Goal: Information Seeking & Learning: Compare options

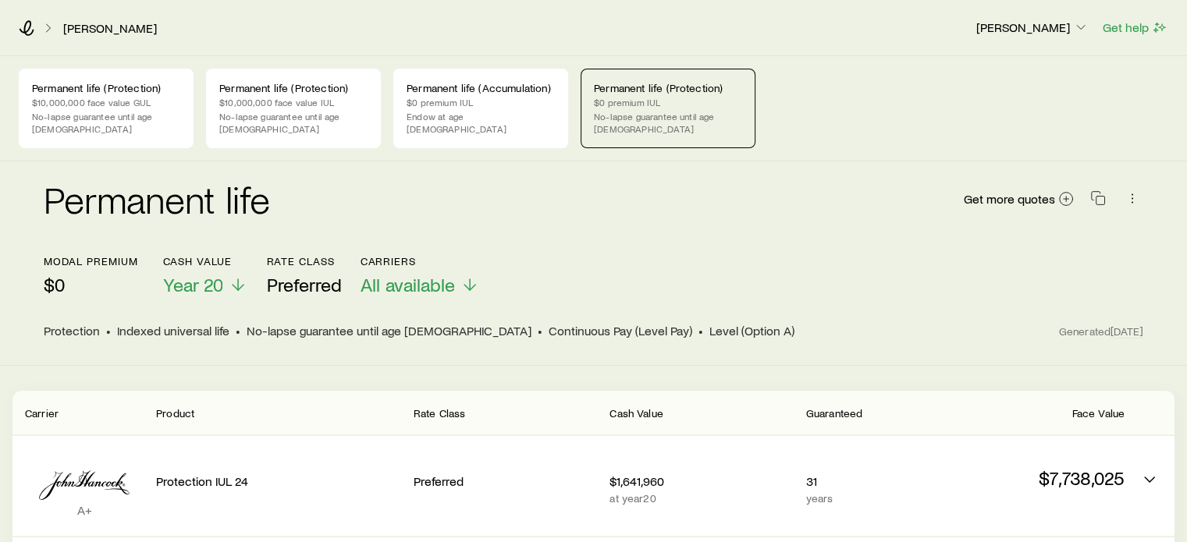
click at [350, 96] on p "$10,000,000 face value IUL" at bounding box center [293, 102] width 148 height 12
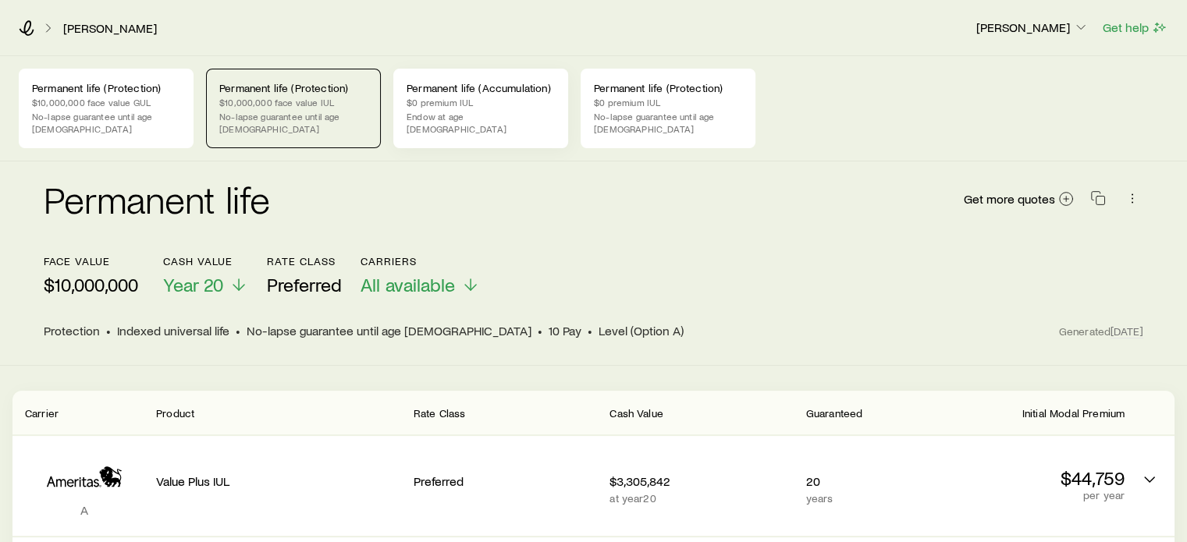
click at [498, 127] on div "Permanent life (Accumulation) $0 premium IUL Endow at age [DEMOGRAPHIC_DATA]" at bounding box center [480, 109] width 175 height 80
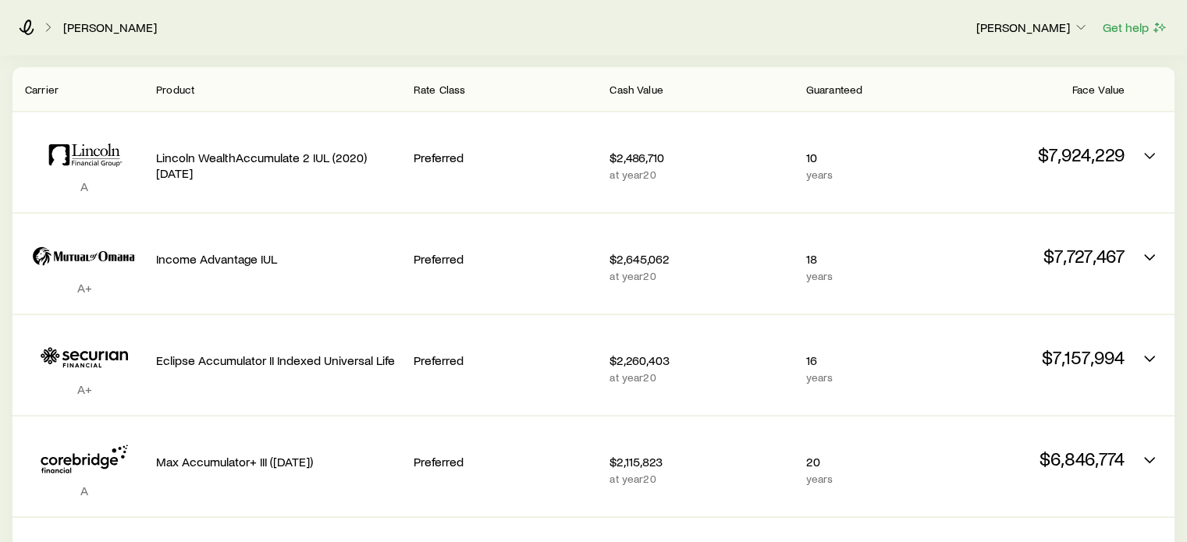
scroll to position [156, 0]
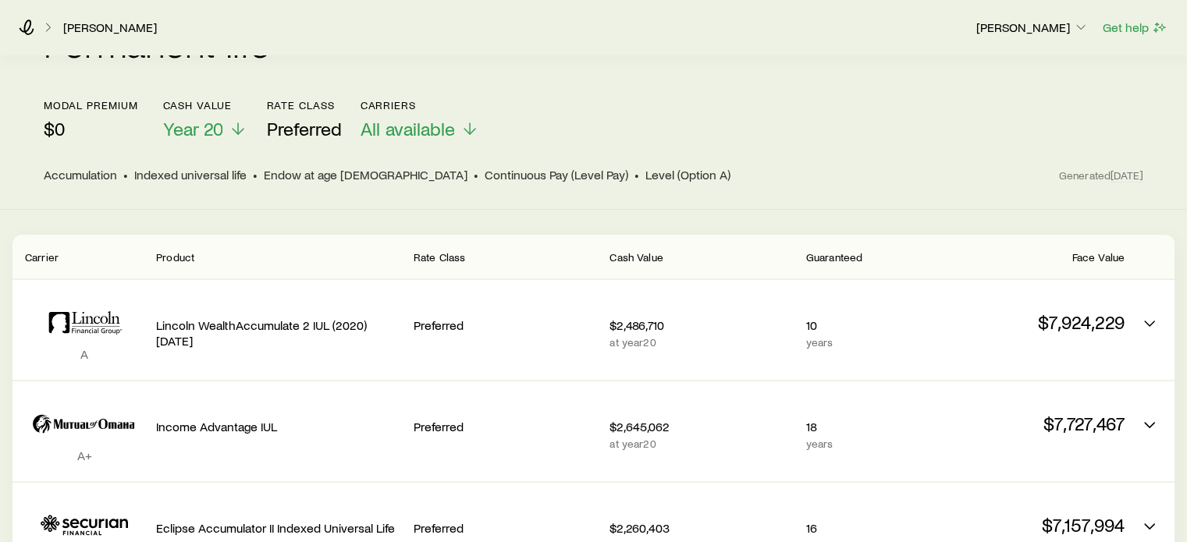
click at [380, 235] on header "Carrier Product Rate Class Cash Value Guaranteed Face Value" at bounding box center [593, 257] width 1162 height 44
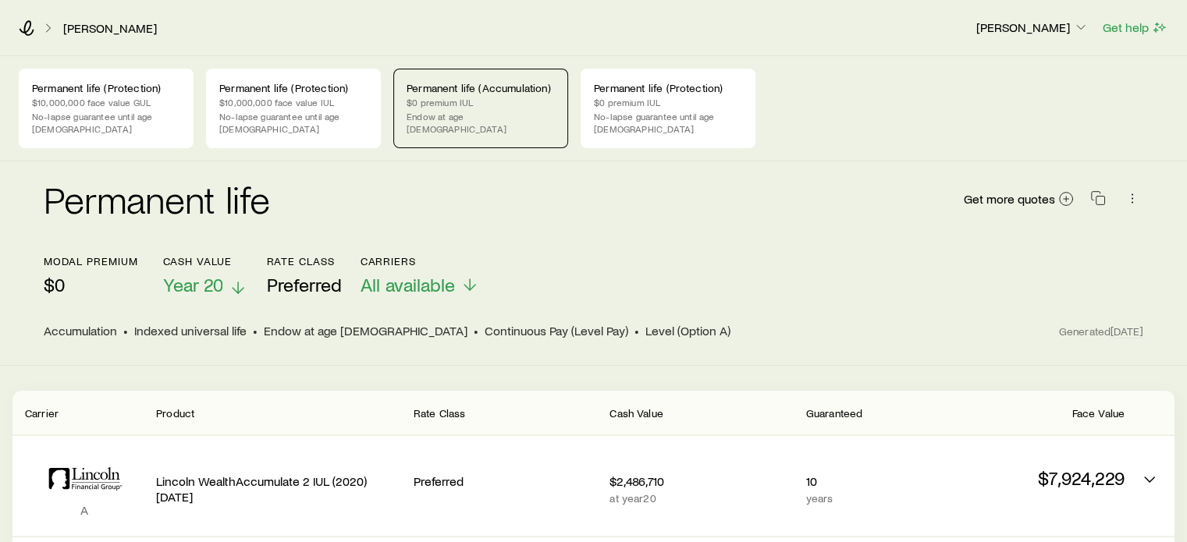
click at [221, 274] on span "Year 20" at bounding box center [192, 285] width 60 height 22
click at [562, 211] on div "Permanent life Get more quotes" at bounding box center [593, 208] width 1099 height 56
click at [643, 96] on p "$0 premium IUL" at bounding box center [668, 102] width 148 height 12
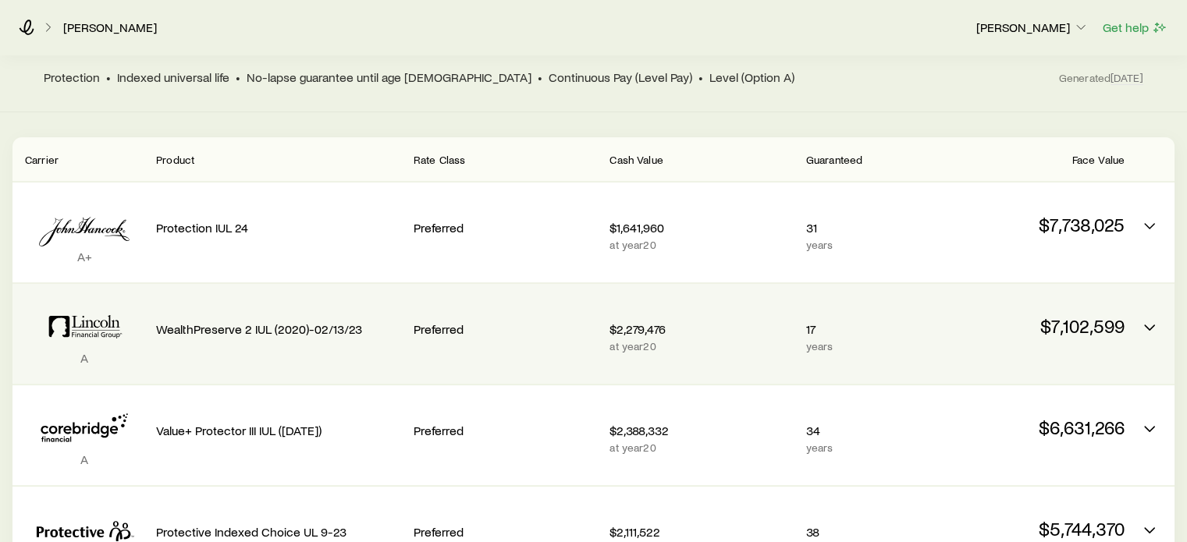
scroll to position [312, 0]
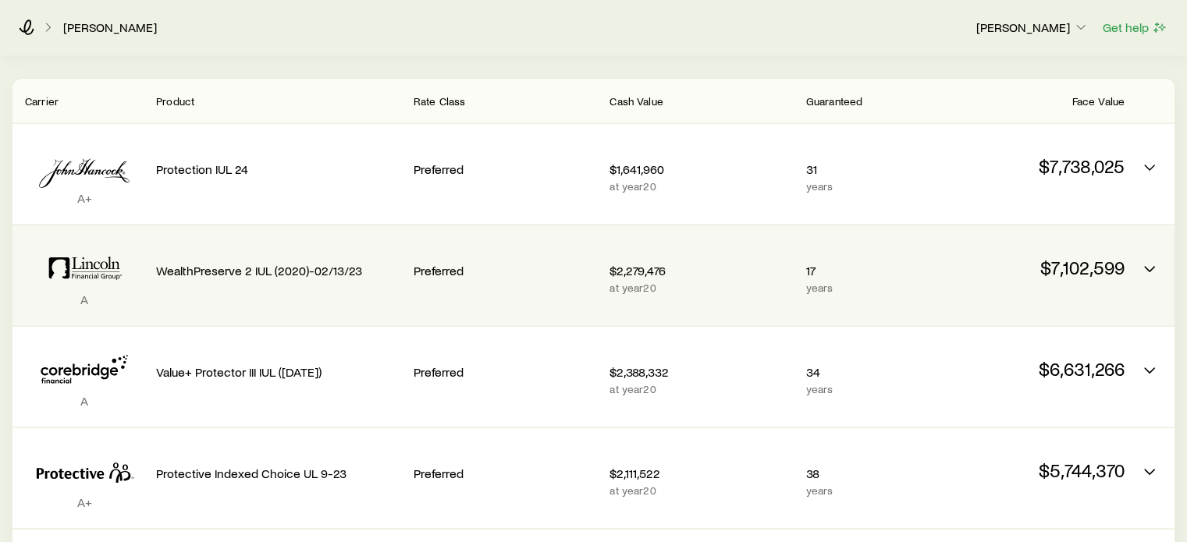
click at [291, 263] on p "WealthPreserve 2 IUL (2020)-02/13/23" at bounding box center [278, 271] width 245 height 16
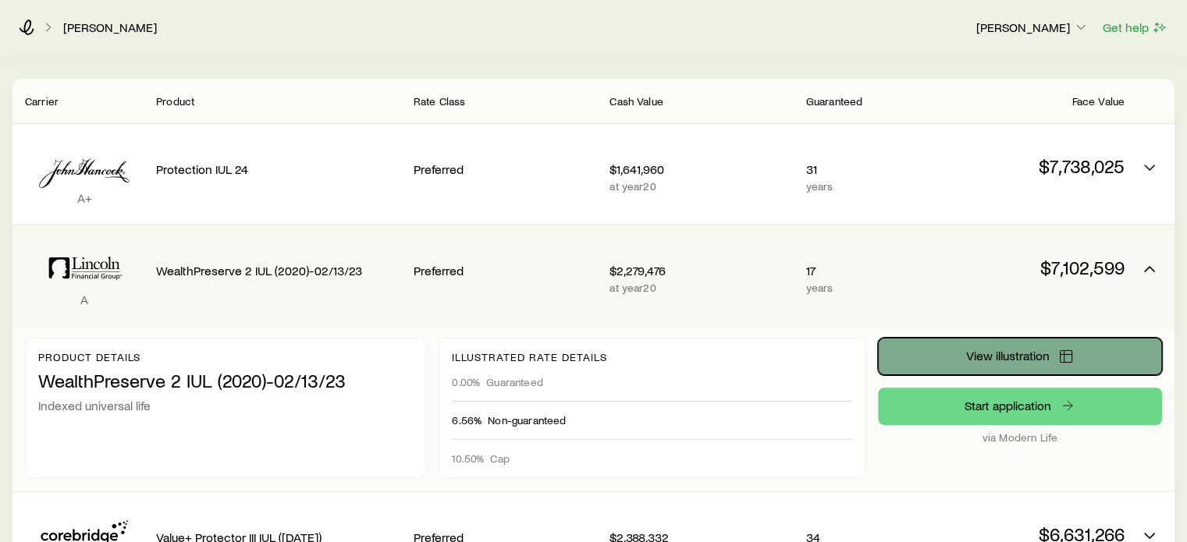
click at [1020, 350] on span "View illustration" at bounding box center [1006, 356] width 83 height 12
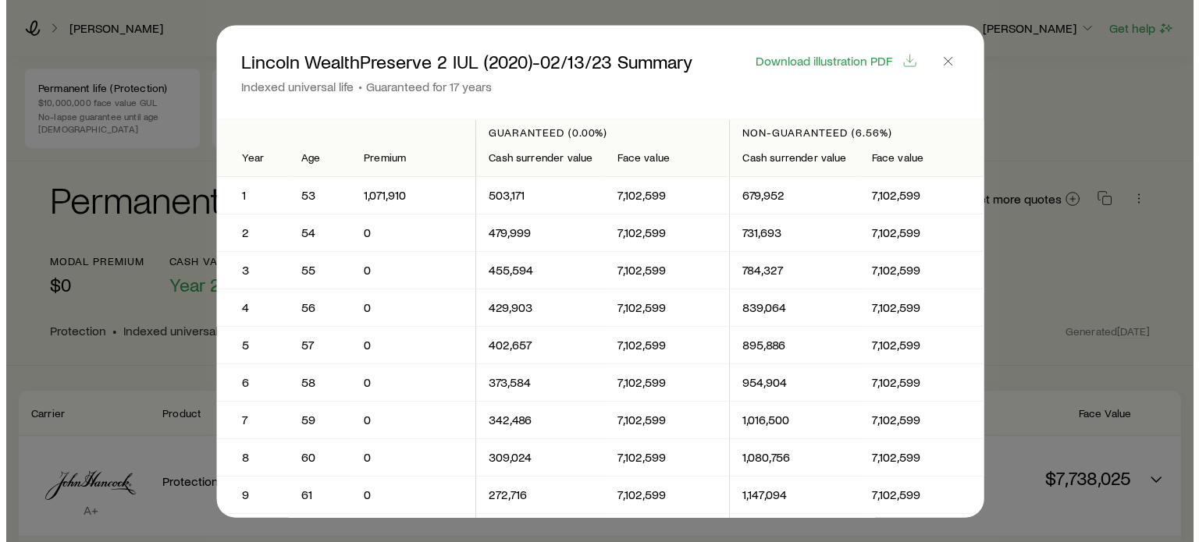
scroll to position [0, 0]
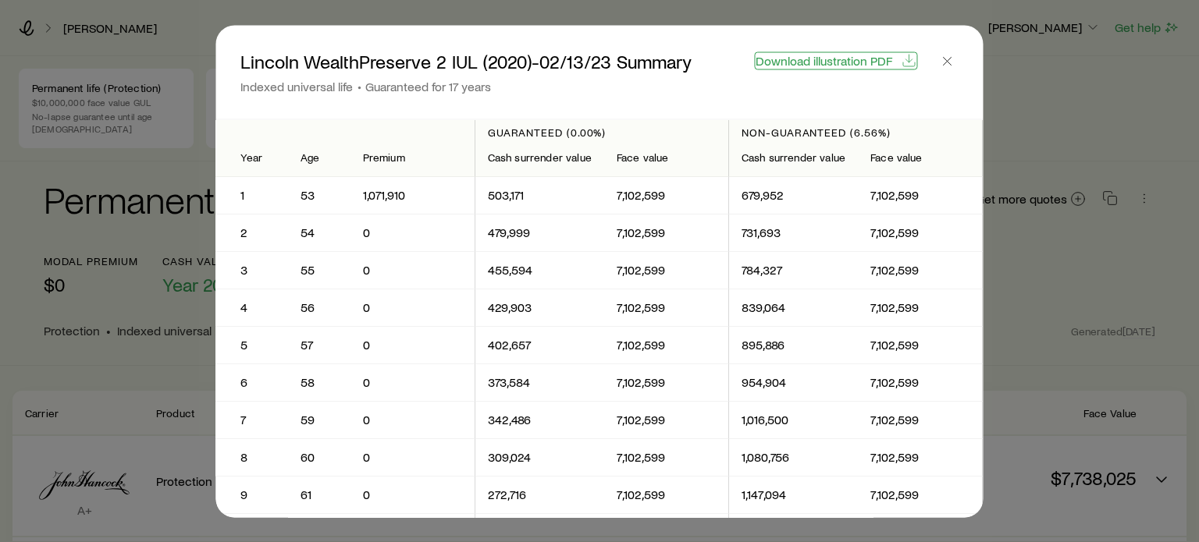
click at [836, 62] on span "Download illustration PDF" at bounding box center [823, 60] width 137 height 12
click at [1035, 59] on div at bounding box center [599, 271] width 1199 height 542
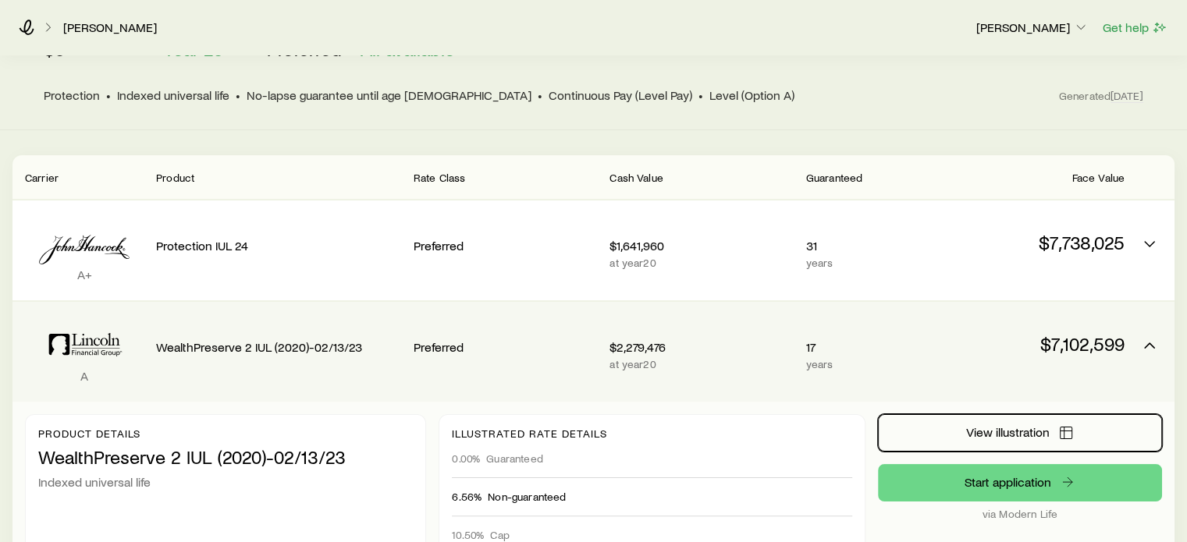
scroll to position [312, 0]
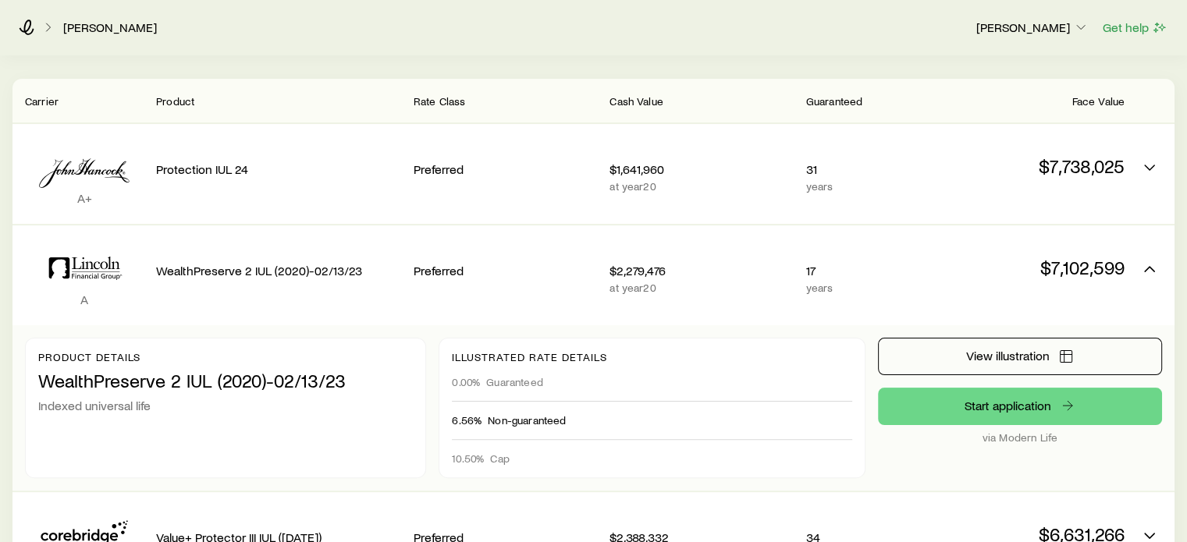
click at [370, 93] on div "Product" at bounding box center [278, 100] width 245 height 19
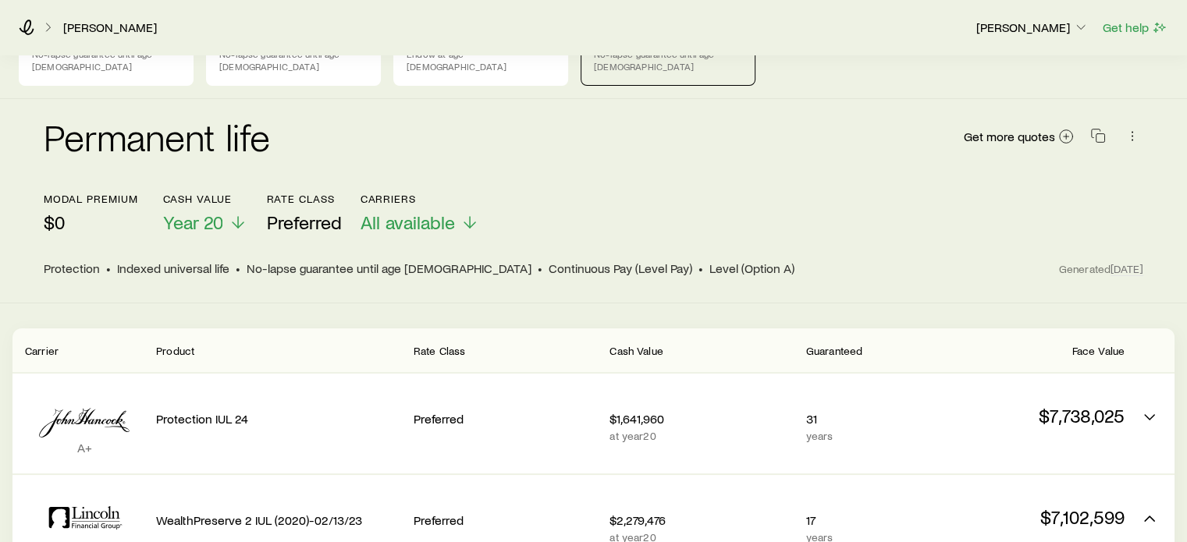
scroll to position [0, 0]
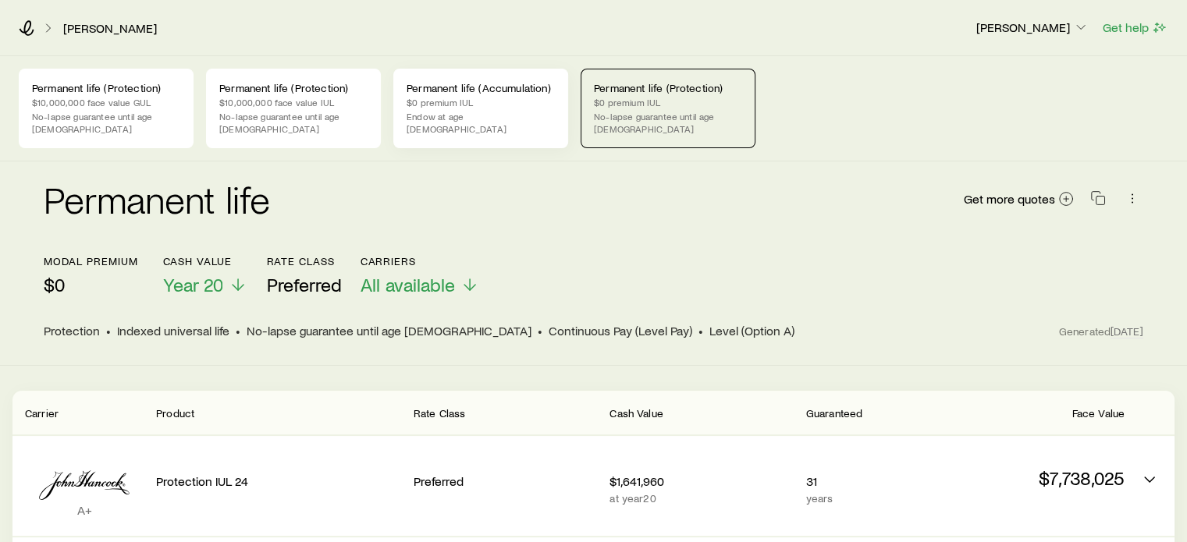
click at [502, 102] on p "$0 premium IUL" at bounding box center [481, 102] width 148 height 12
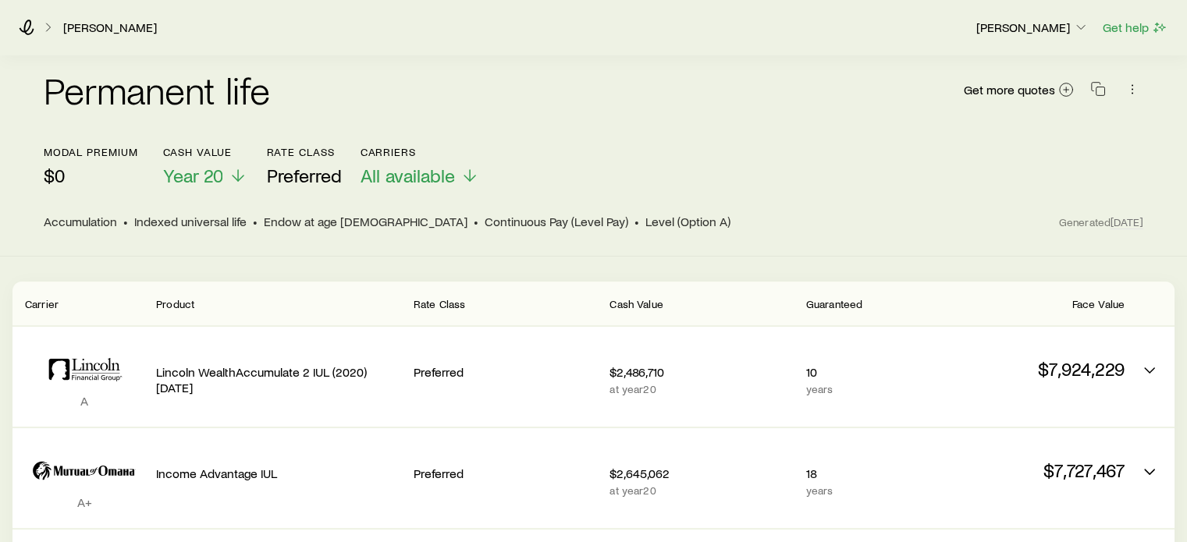
scroll to position [390, 0]
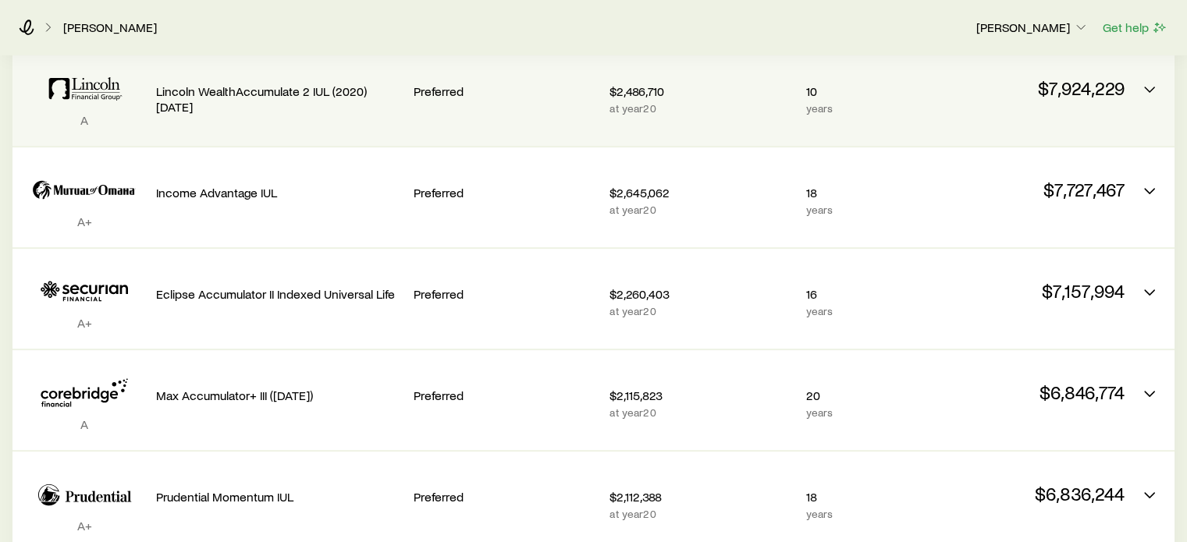
click at [288, 120] on div "A Lincoln WealthAccumulate 2 IUL (2020) [DATE] Preferred $2,486,710 at year 20 …" at bounding box center [593, 96] width 1162 height 100
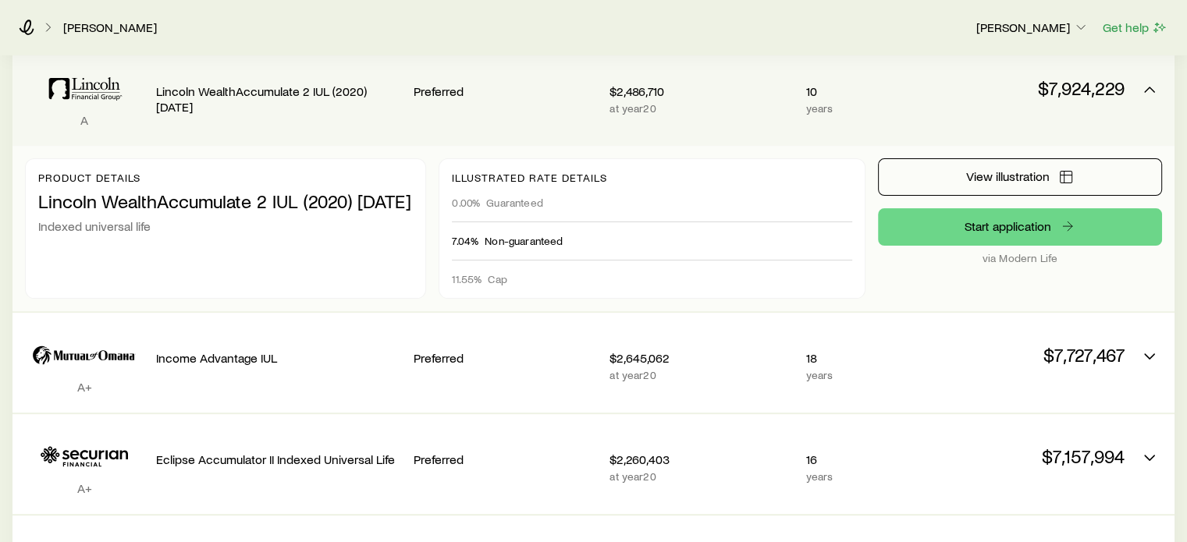
click at [300, 233] on p "Indexed universal life" at bounding box center [225, 226] width 375 height 16
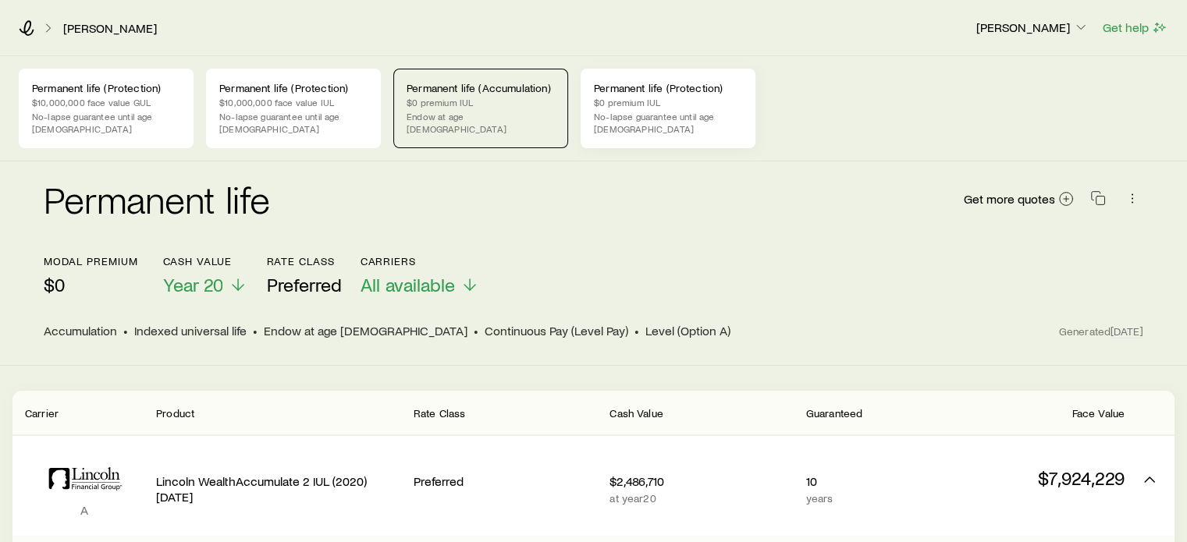
click at [654, 108] on div "Permanent life (Protection) $0 premium IUL No-lapse guarantee until age [DEMOGR…" at bounding box center [668, 109] width 175 height 80
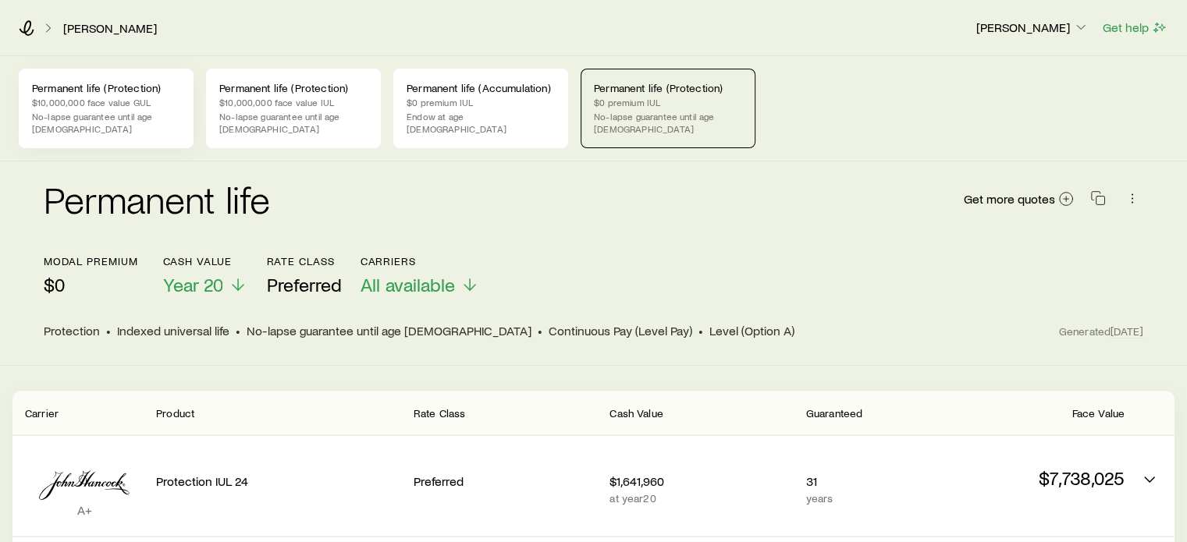
click at [105, 113] on p "No-lapse guarantee until age [DEMOGRAPHIC_DATA]" at bounding box center [106, 122] width 148 height 25
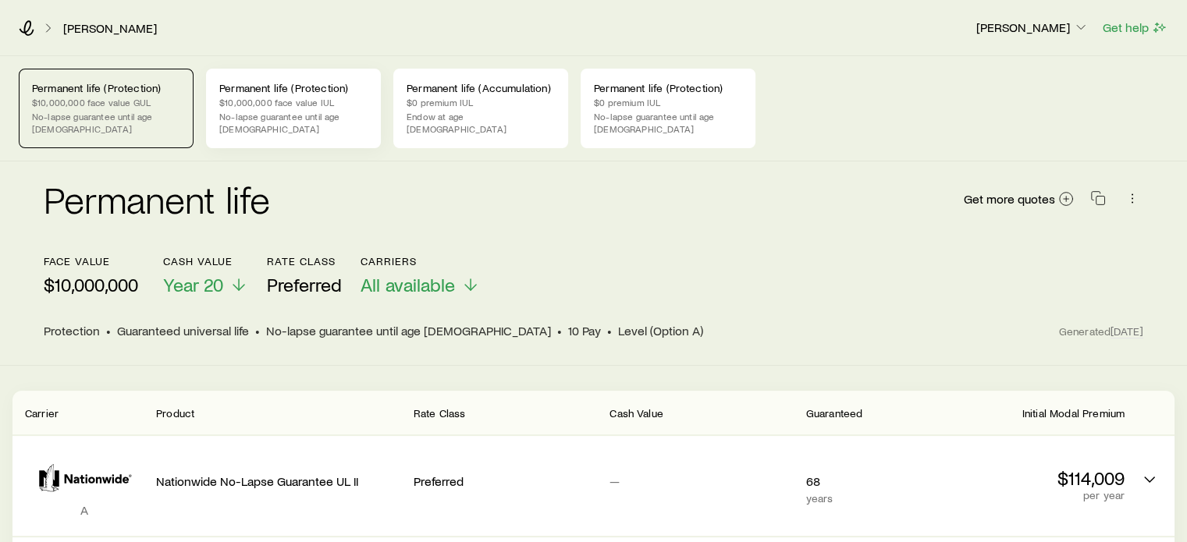
click at [283, 105] on p "$10,000,000 face value IUL" at bounding box center [293, 102] width 148 height 12
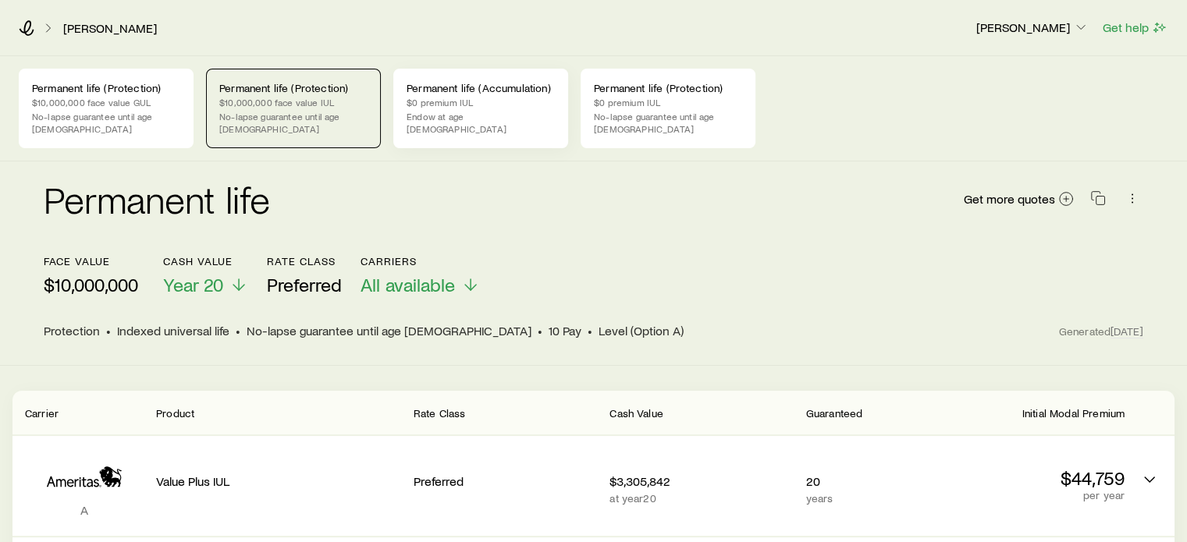
click at [485, 115] on p "Endow at age [DEMOGRAPHIC_DATA]" at bounding box center [481, 122] width 148 height 25
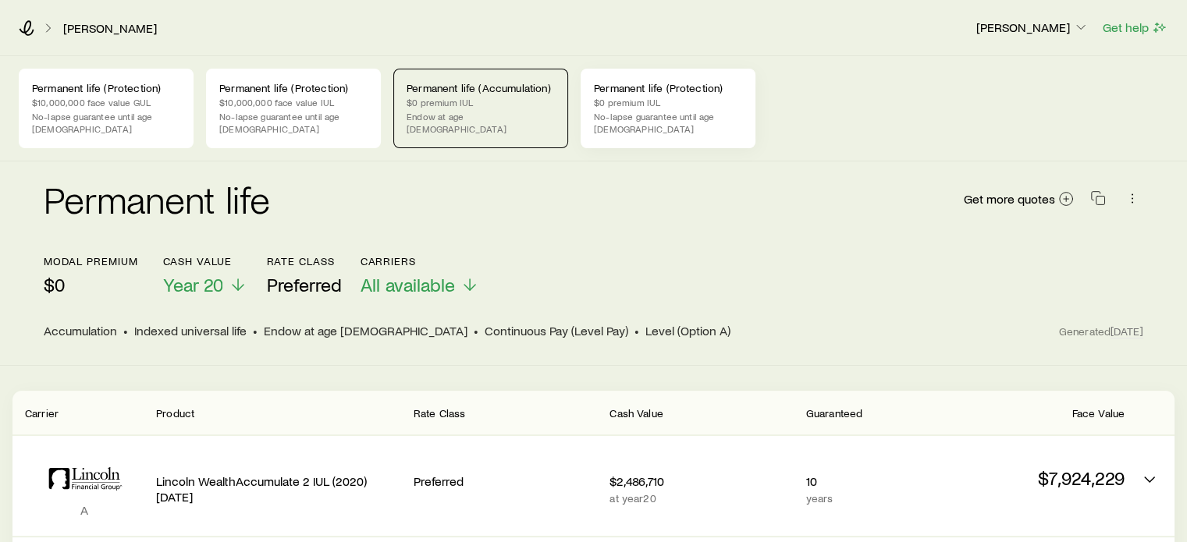
click at [623, 115] on p "No-lapse guarantee until age [DEMOGRAPHIC_DATA]" at bounding box center [668, 122] width 148 height 25
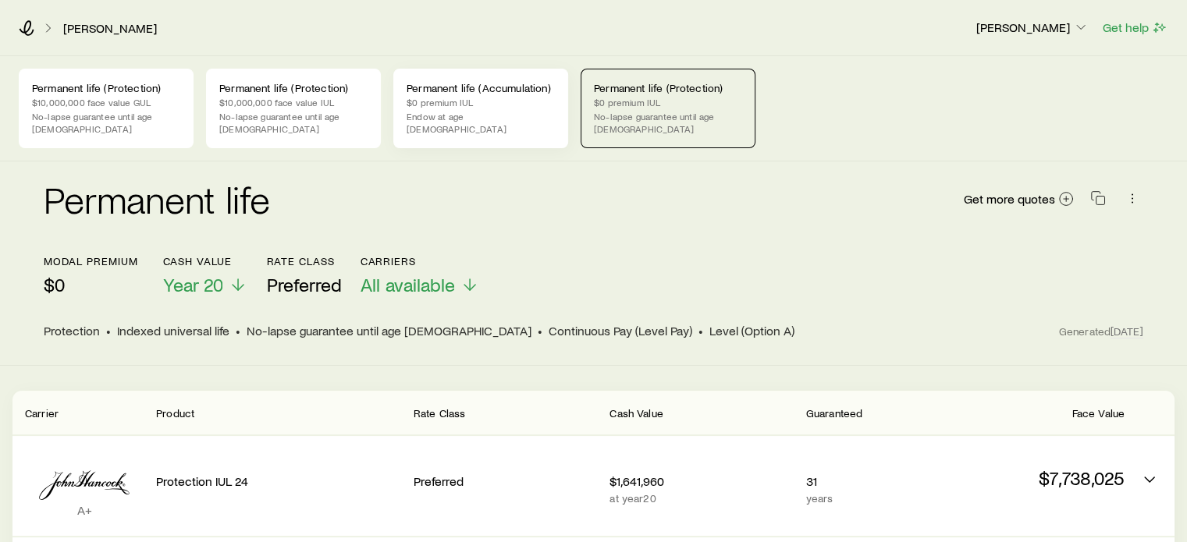
click at [478, 121] on p "Endow at age [DEMOGRAPHIC_DATA]" at bounding box center [481, 122] width 148 height 25
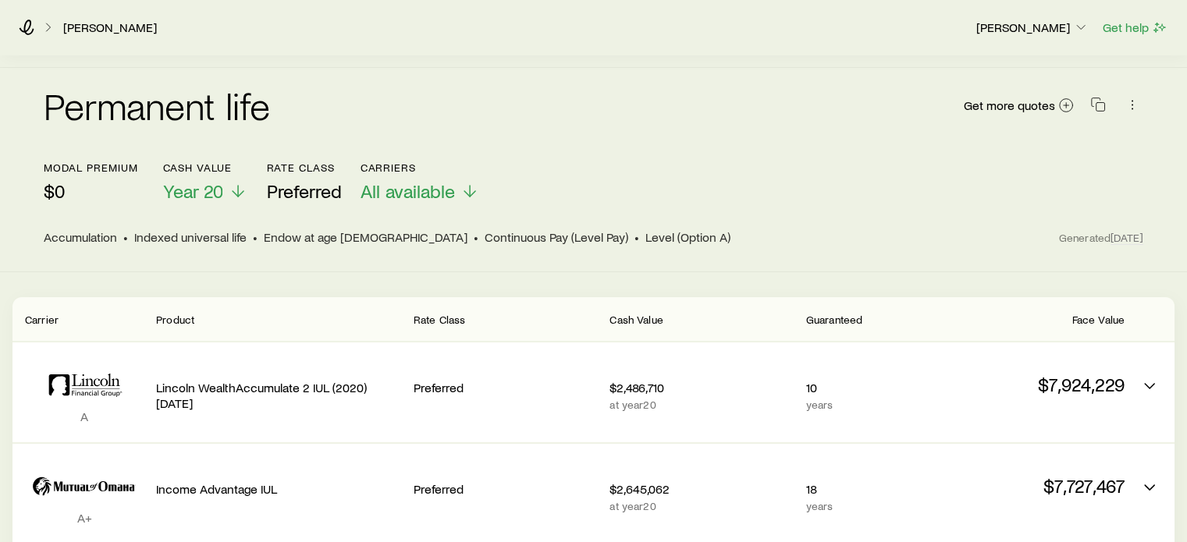
scroll to position [156, 0]
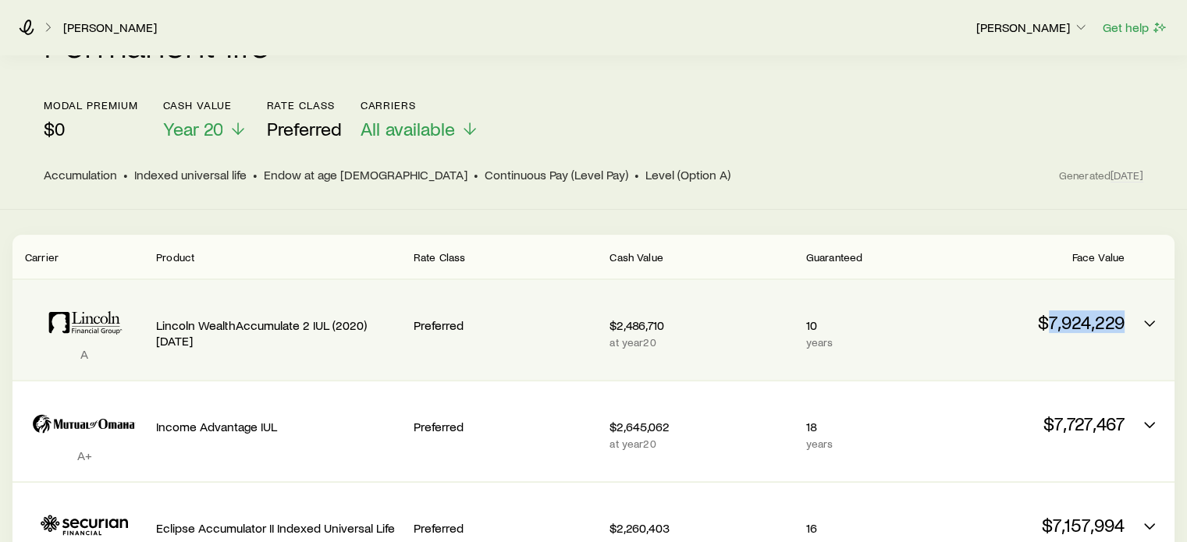
drag, startPoint x: 1124, startPoint y: 312, endPoint x: 1045, endPoint y: 307, distance: 79.7
click at [1045, 307] on div "A Lincoln WealthAccumulate 2 IUL (2020) [DATE] Preferred $2,486,710 at year 20 …" at bounding box center [593, 330] width 1162 height 100
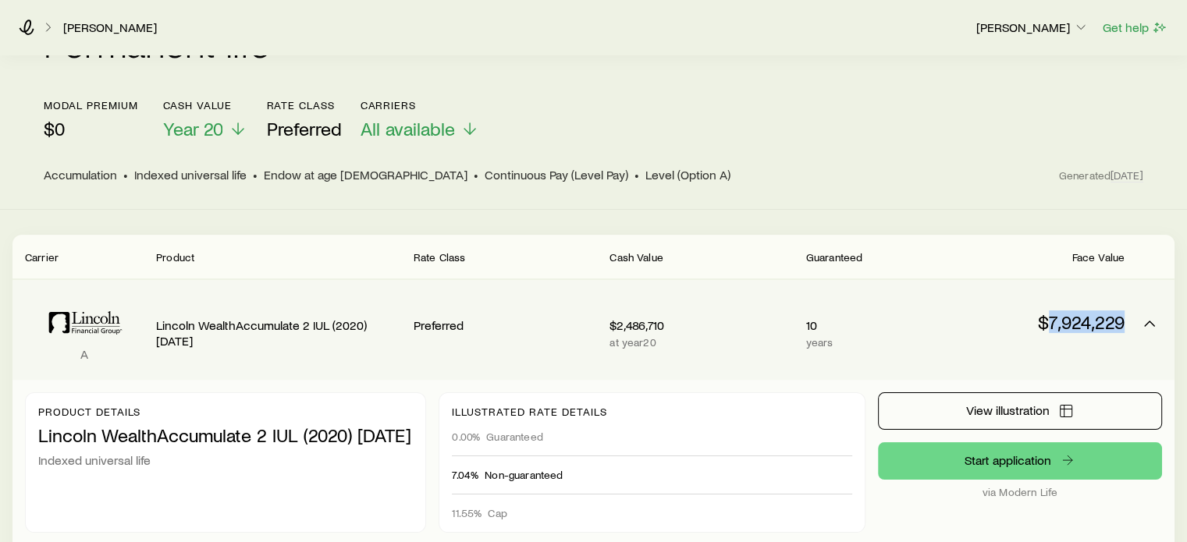
copy p "7,924,229"
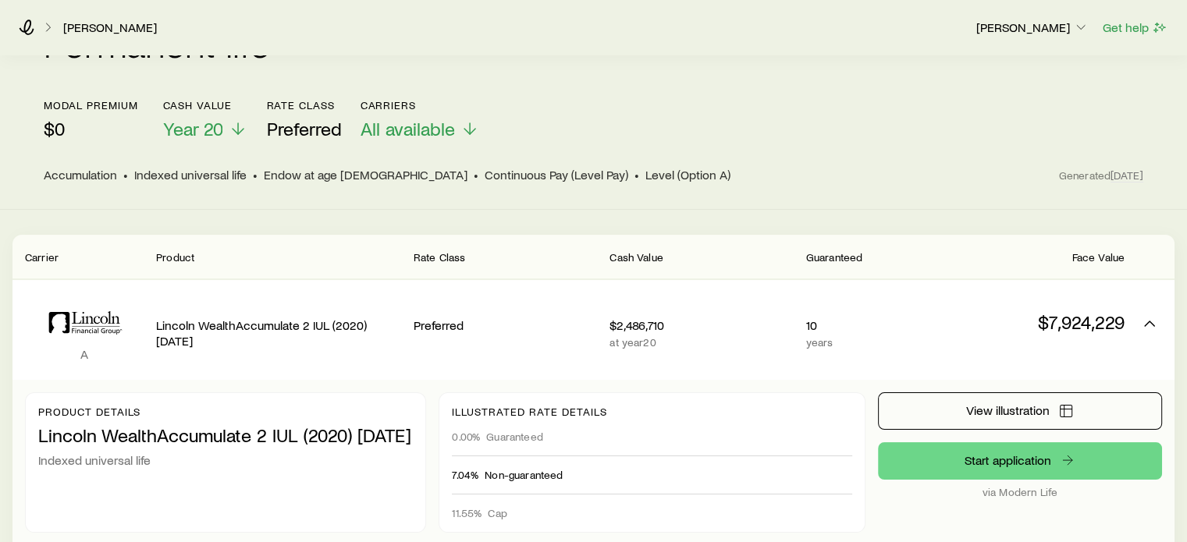
click at [350, 247] on div "Product" at bounding box center [278, 256] width 245 height 19
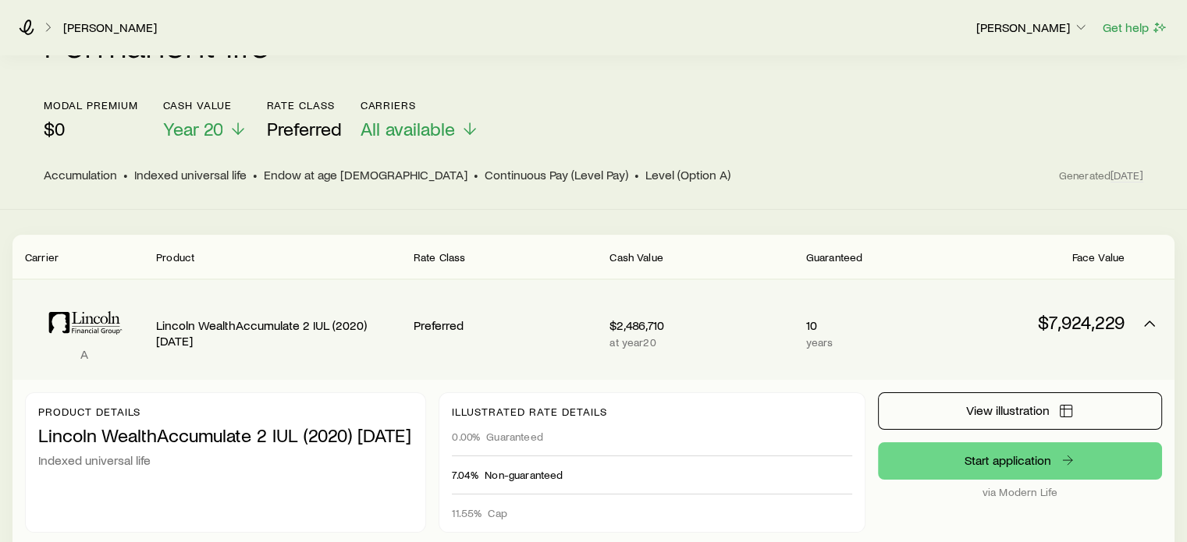
click at [1036, 311] on p "$7,924,229" at bounding box center [1032, 322] width 183 height 22
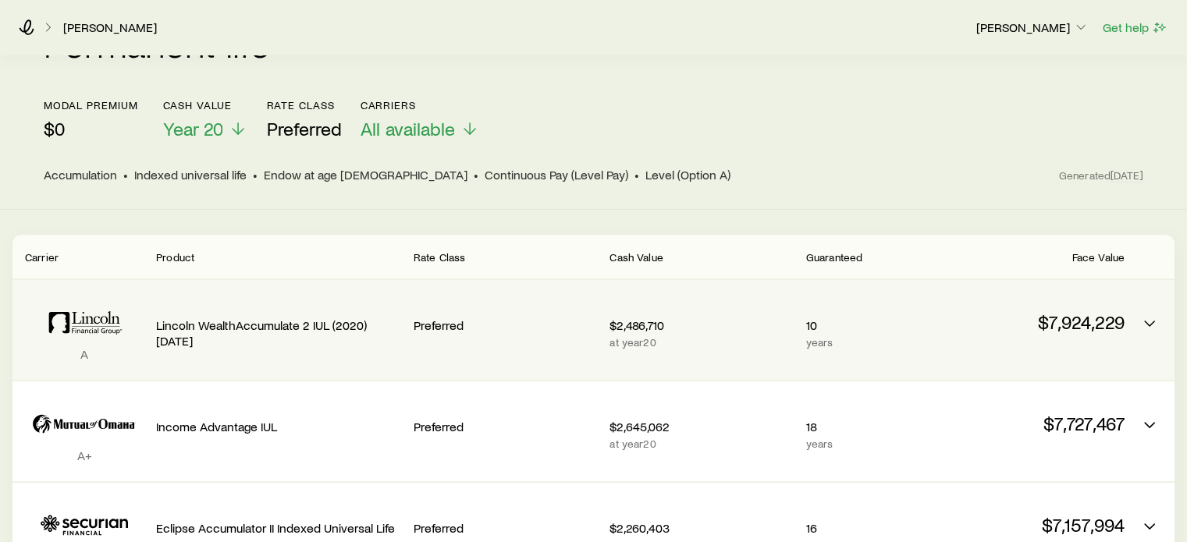
click at [1036, 311] on p "$7,924,229" at bounding box center [1032, 322] width 183 height 22
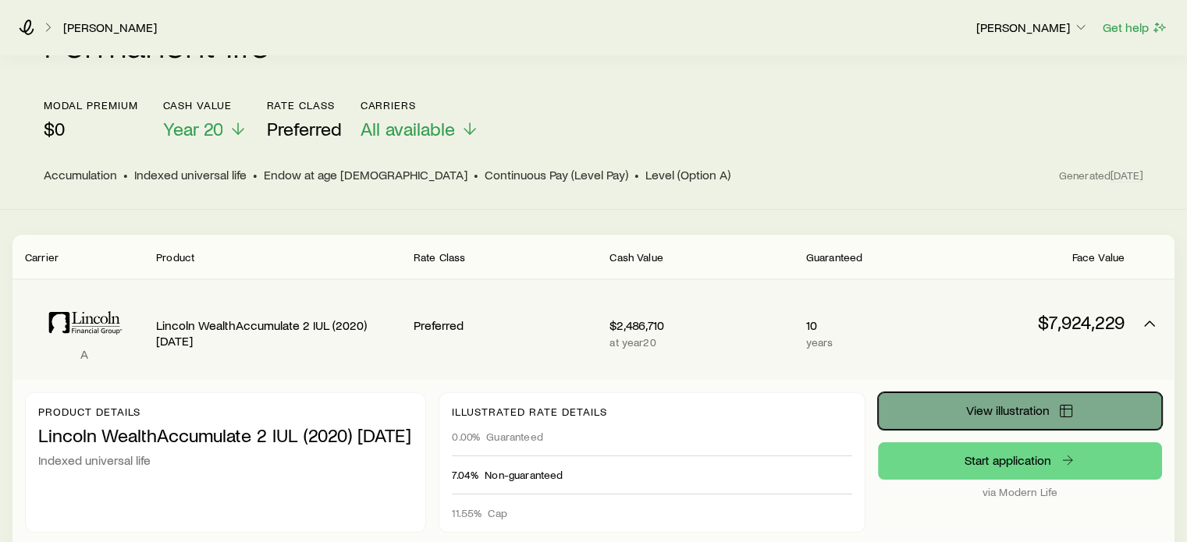
click at [1002, 404] on span "View illustration" at bounding box center [1006, 410] width 83 height 12
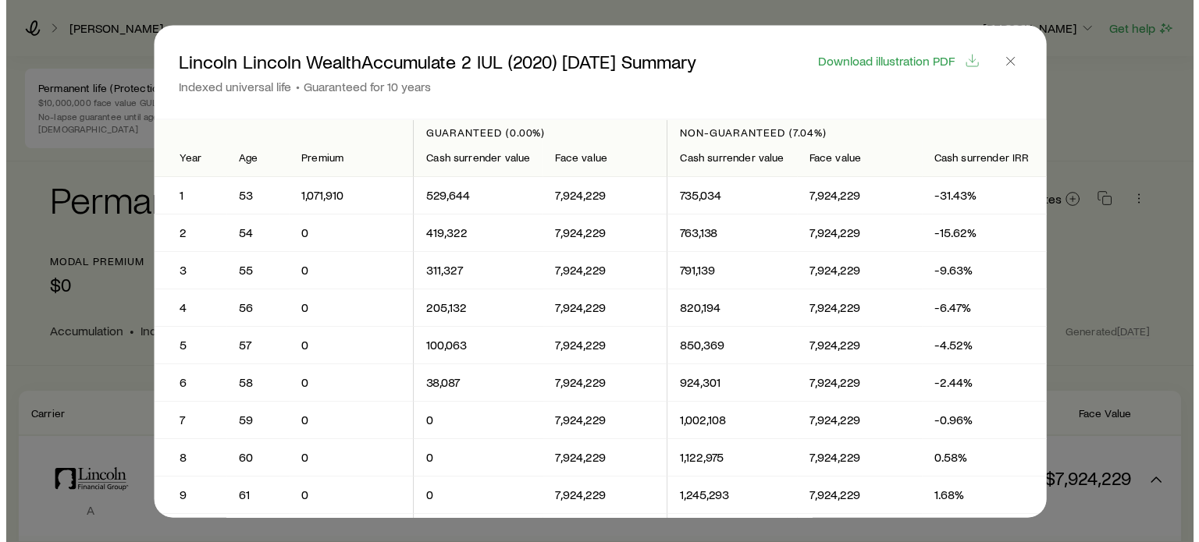
scroll to position [0, 0]
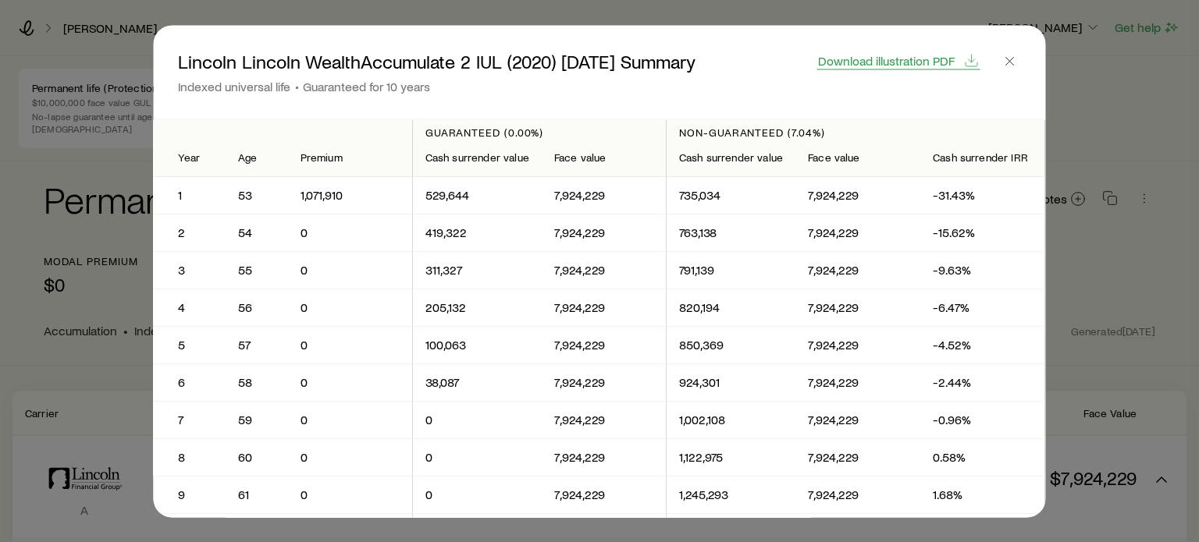
click at [890, 62] on span "Download illustration PDF" at bounding box center [886, 60] width 137 height 12
click at [95, 127] on div at bounding box center [599, 271] width 1199 height 542
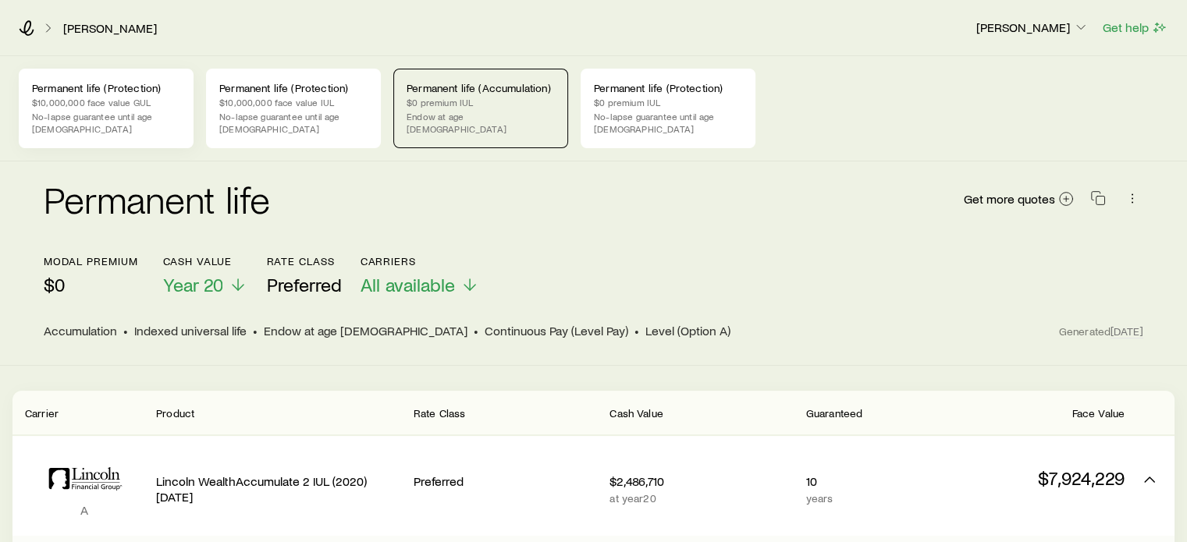
click at [133, 113] on p "No-lapse guarantee until age [DEMOGRAPHIC_DATA]" at bounding box center [106, 122] width 148 height 25
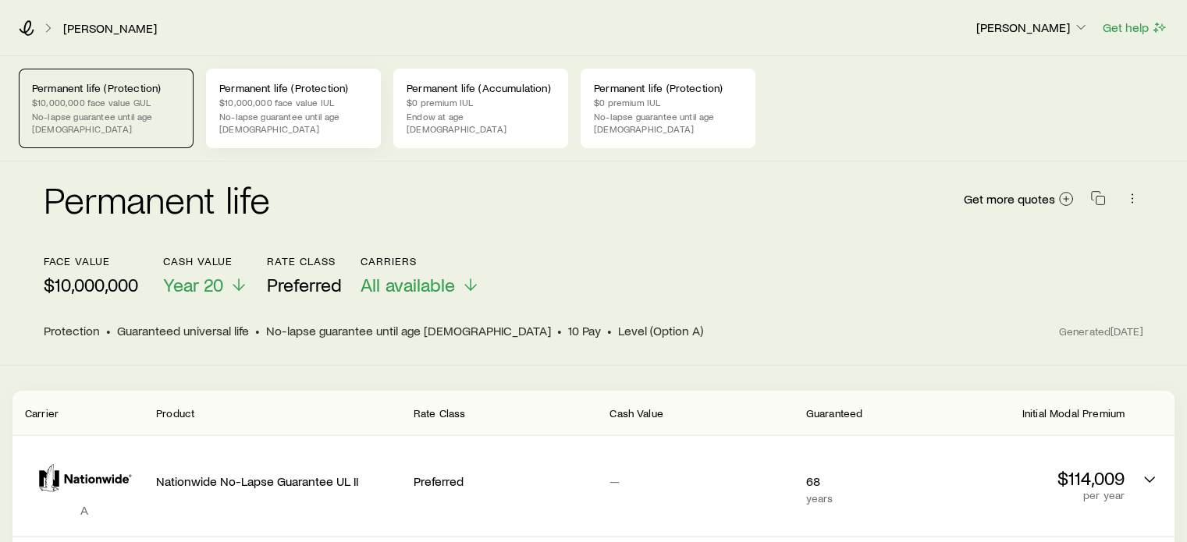
click at [306, 103] on p "$10,000,000 face value IUL" at bounding box center [293, 102] width 148 height 12
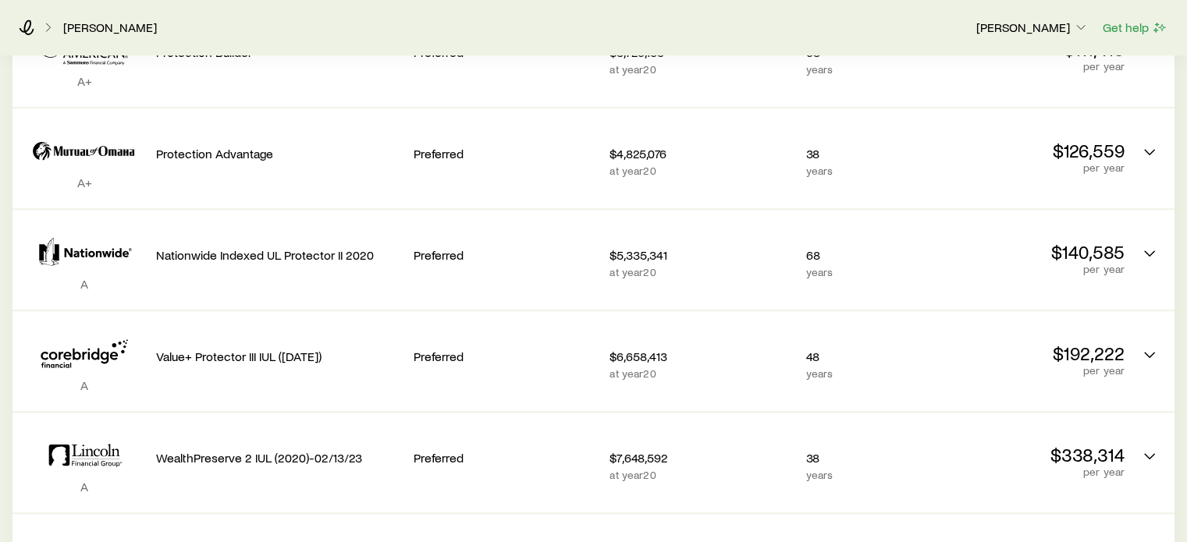
scroll to position [1014, 0]
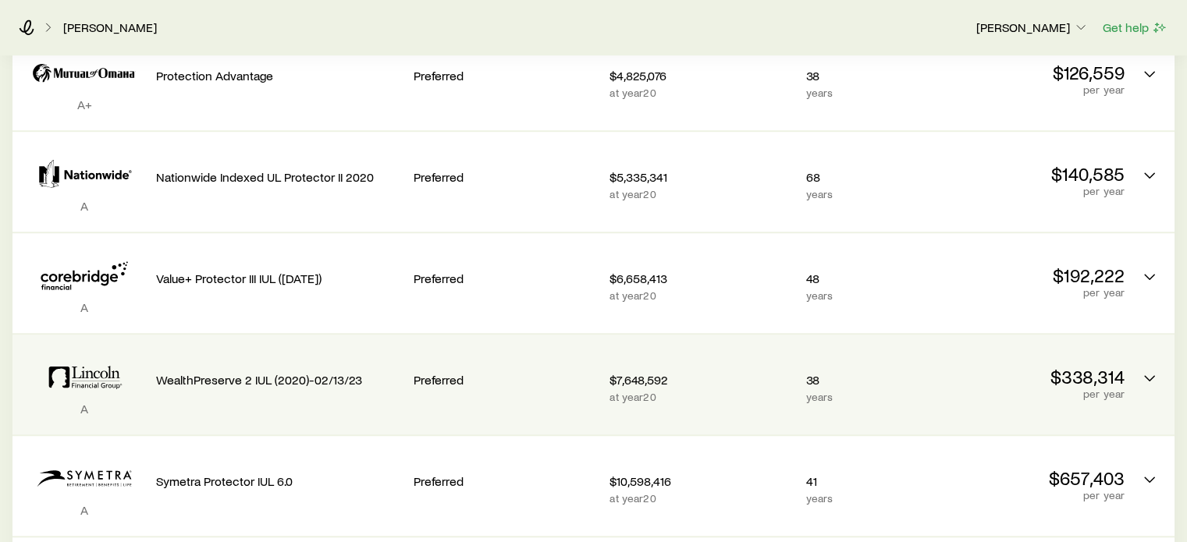
click at [634, 372] on p "$7,648,592" at bounding box center [700, 380] width 183 height 16
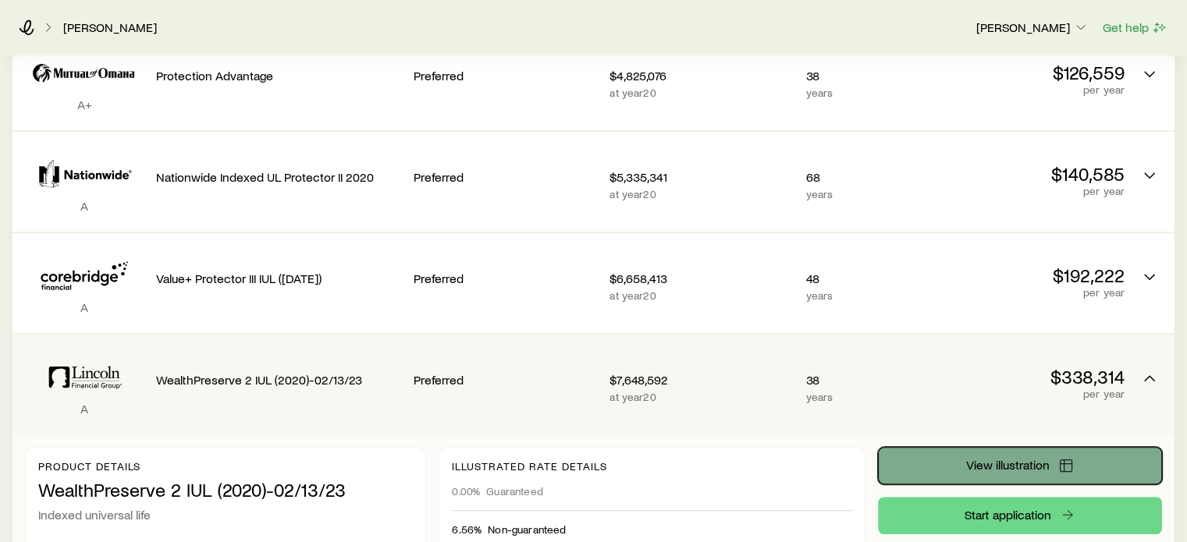
click at [1050, 452] on button "View illustration" at bounding box center [1020, 465] width 284 height 37
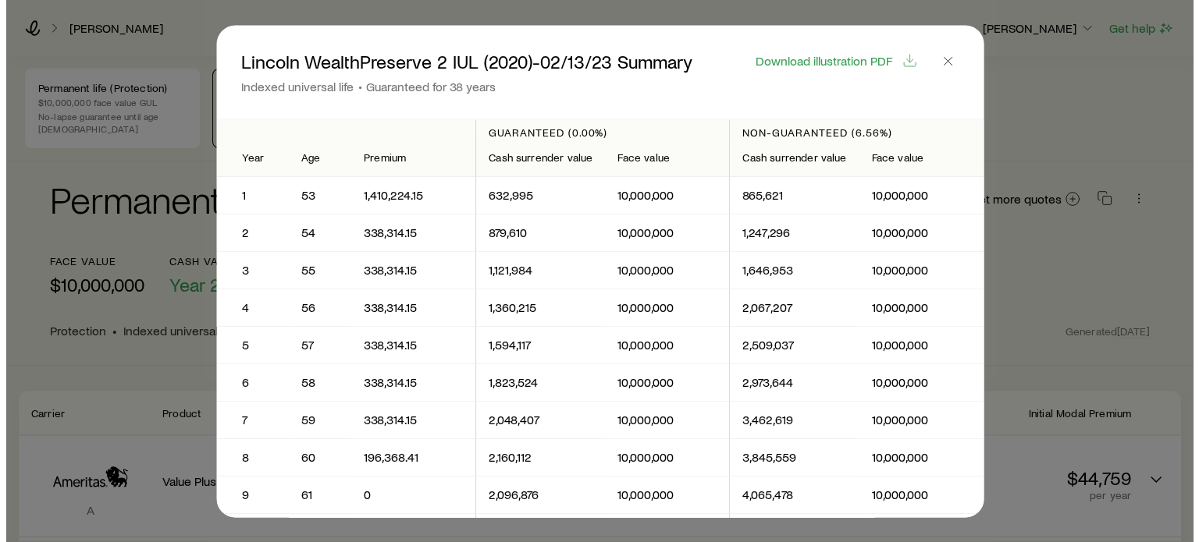
scroll to position [0, 0]
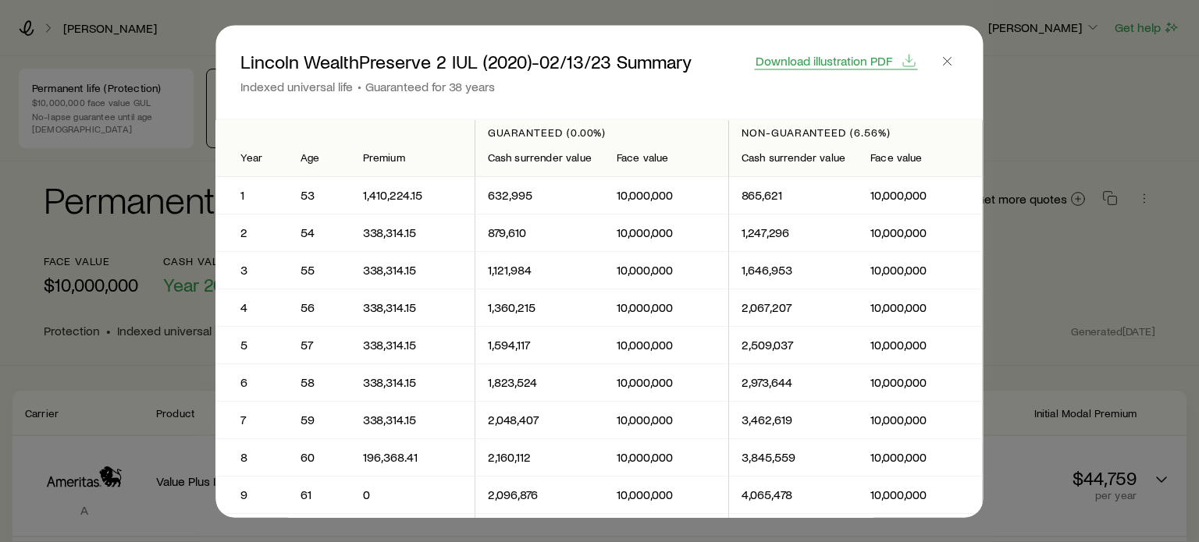
click at [799, 57] on span "Download illustration PDF" at bounding box center [823, 60] width 137 height 12
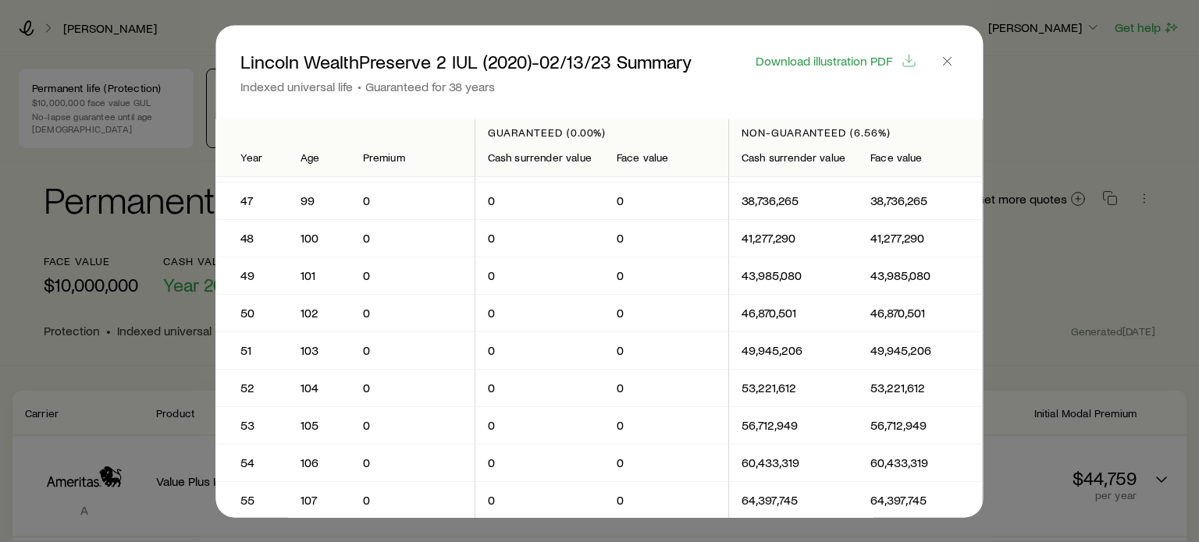
scroll to position [1326, 0]
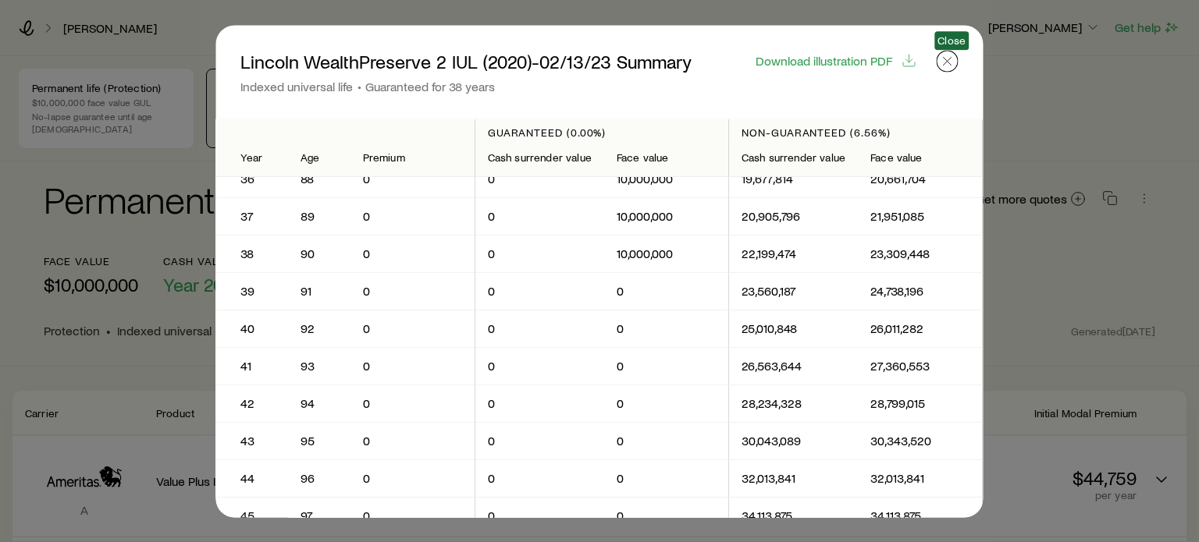
click at [940, 59] on icon "button" at bounding box center [947, 61] width 16 height 16
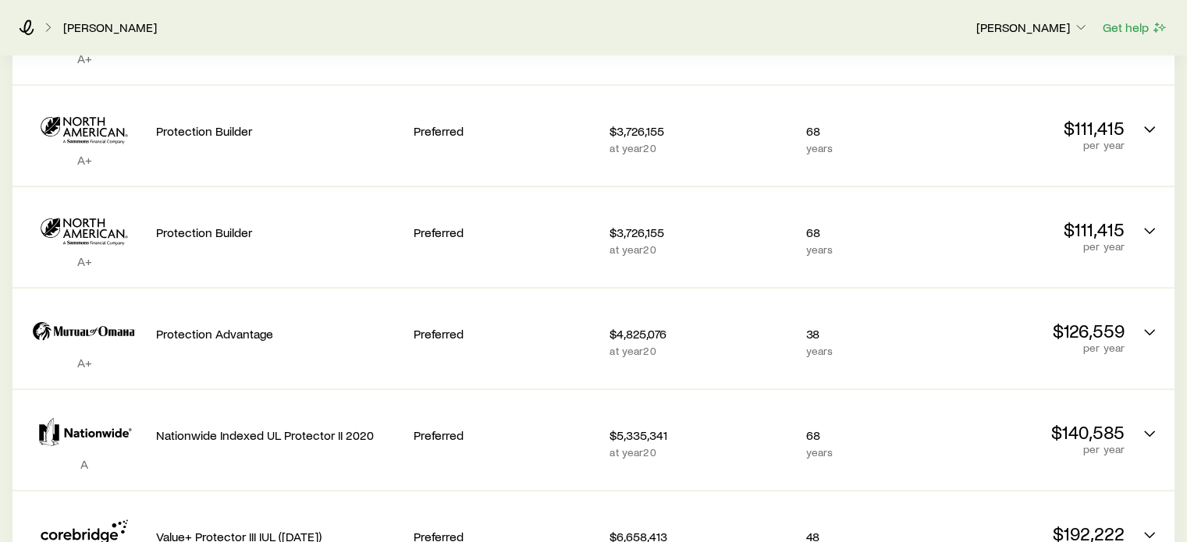
scroll to position [936, 0]
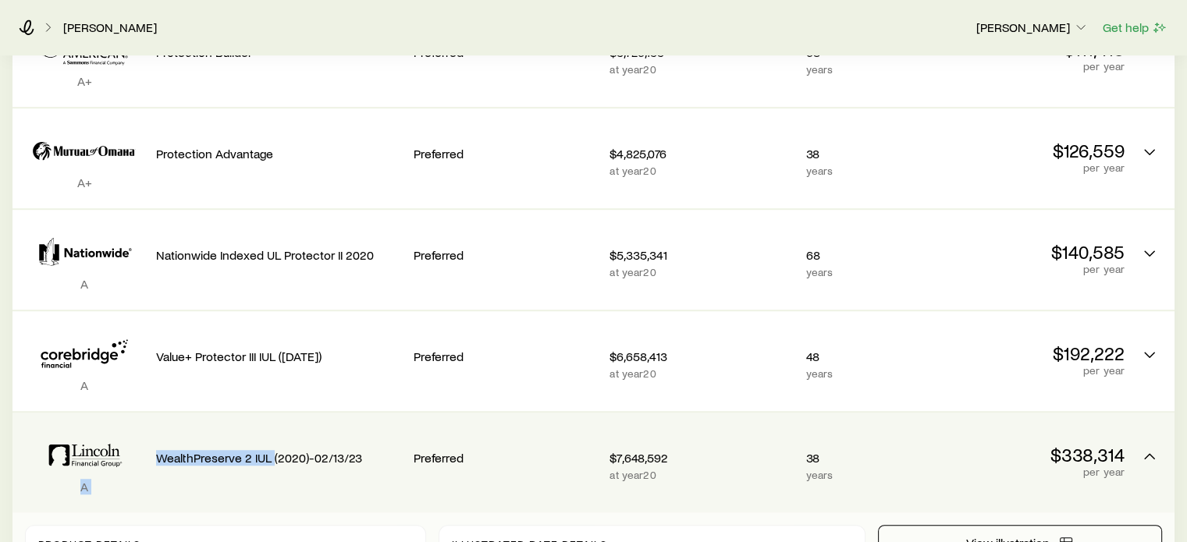
drag, startPoint x: 272, startPoint y: 444, endPoint x: 147, endPoint y: 442, distance: 124.9
click at [147, 442] on div "A WealthPreserve 2 IUL (2020)-02/13/23 Preferred $7,648,592 at year 20 38 years…" at bounding box center [593, 463] width 1162 height 100
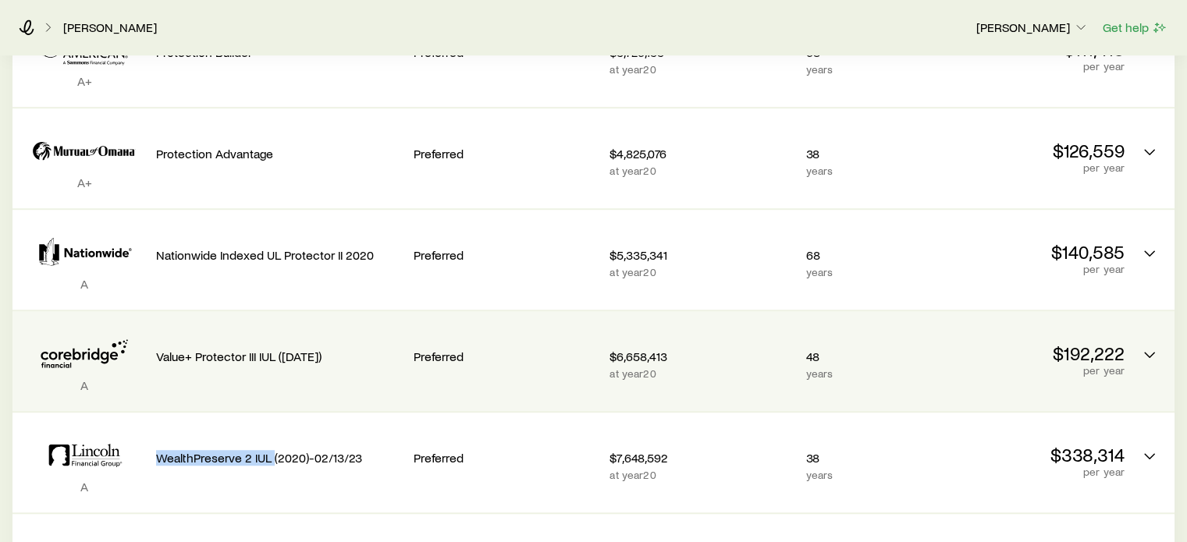
copy div "WealthPreserve 2 IUL"
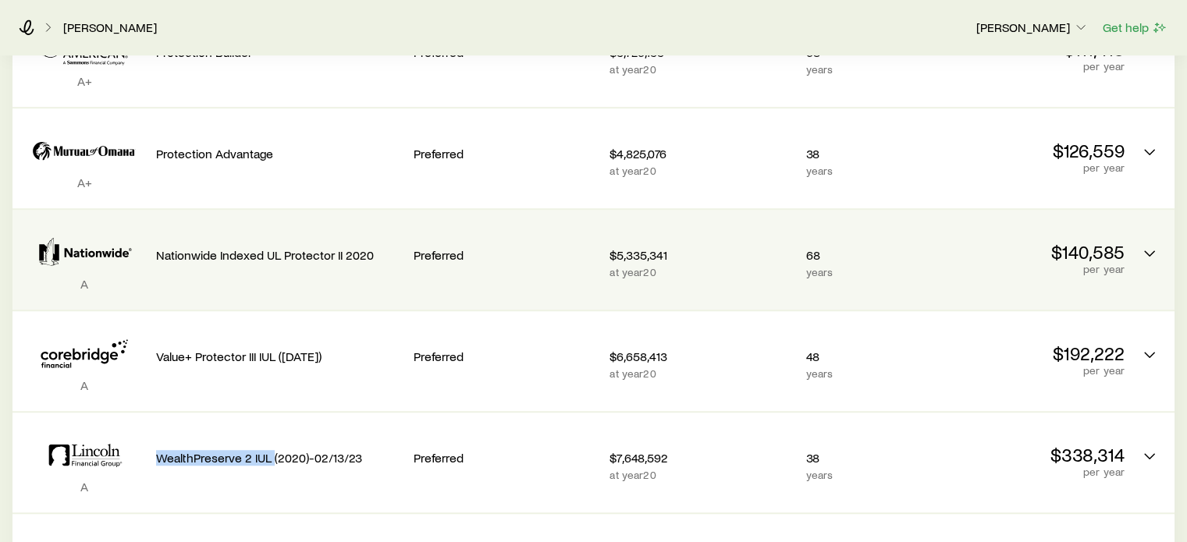
scroll to position [234, 0]
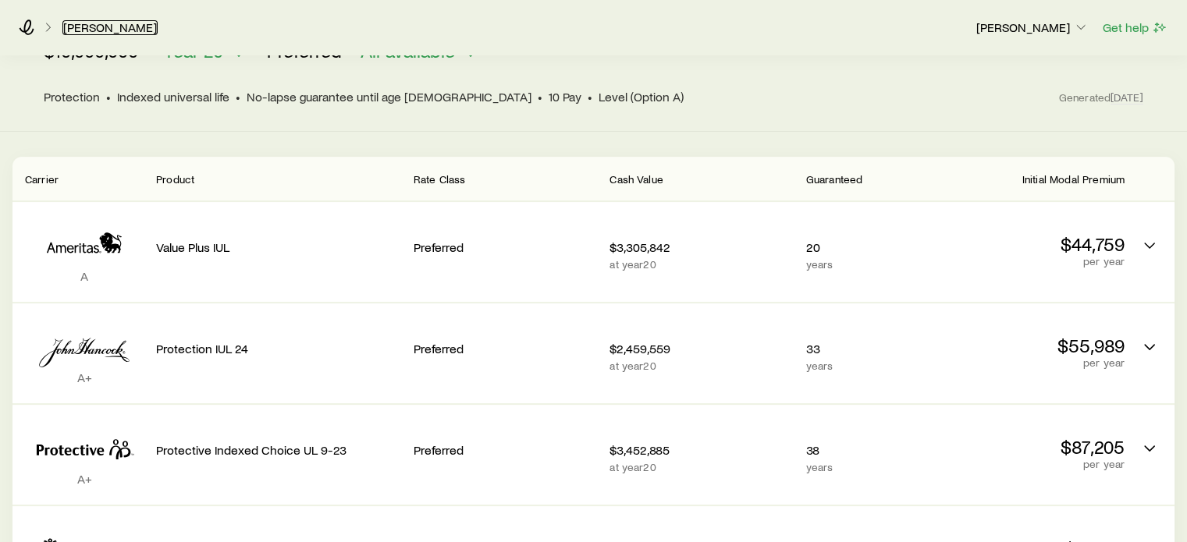
click at [81, 24] on link "[PERSON_NAME]" at bounding box center [109, 27] width 95 height 15
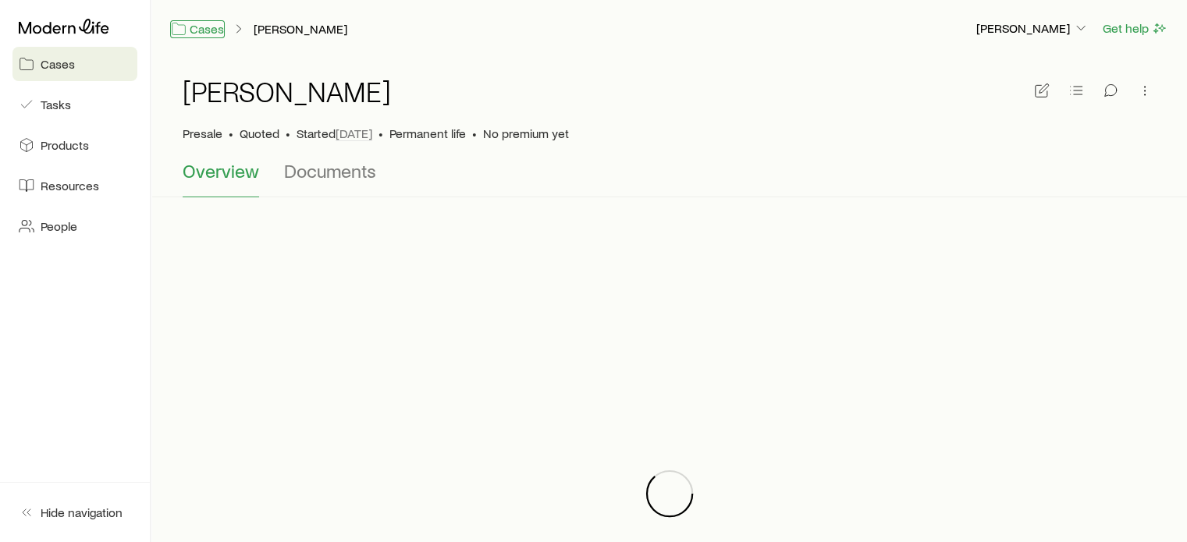
click at [194, 25] on link "Cases" at bounding box center [197, 29] width 55 height 18
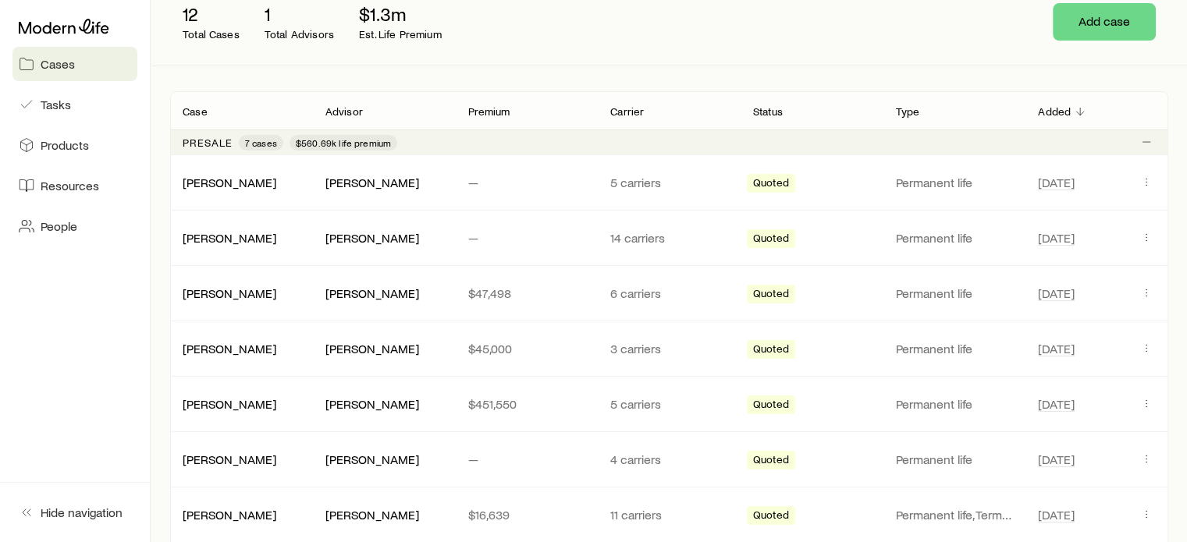
scroll to position [234, 0]
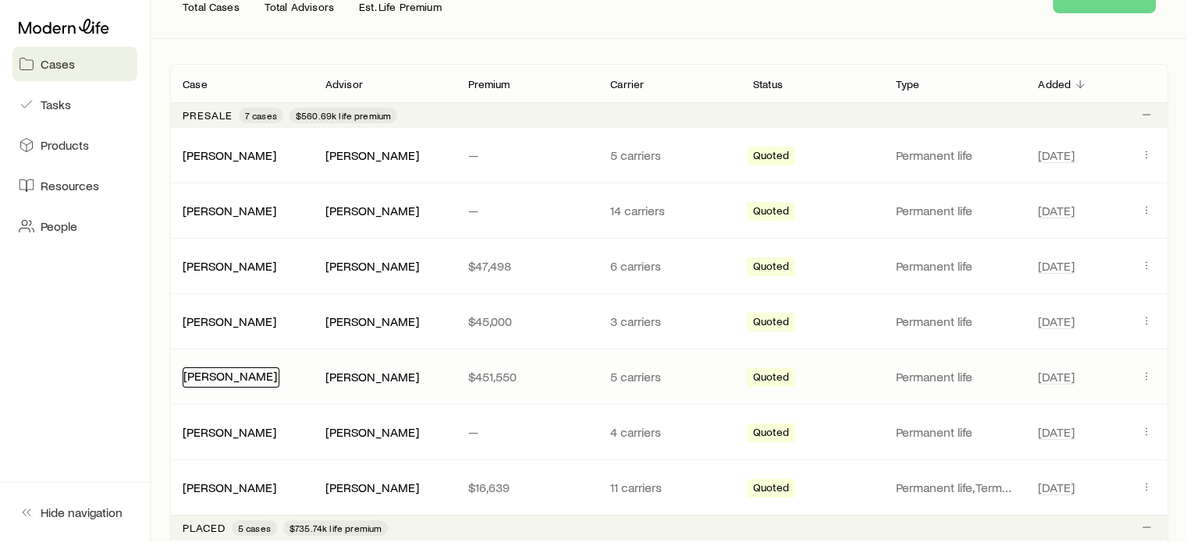
click at [234, 378] on link "[PERSON_NAME]" at bounding box center [230, 375] width 94 height 15
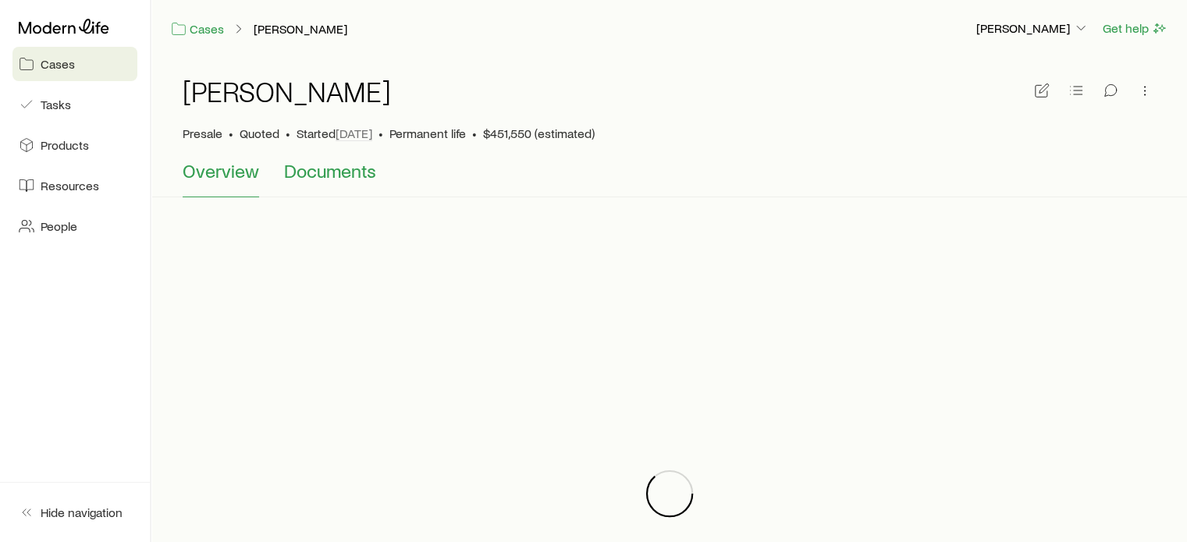
click at [345, 164] on span "Documents" at bounding box center [330, 171] width 92 height 22
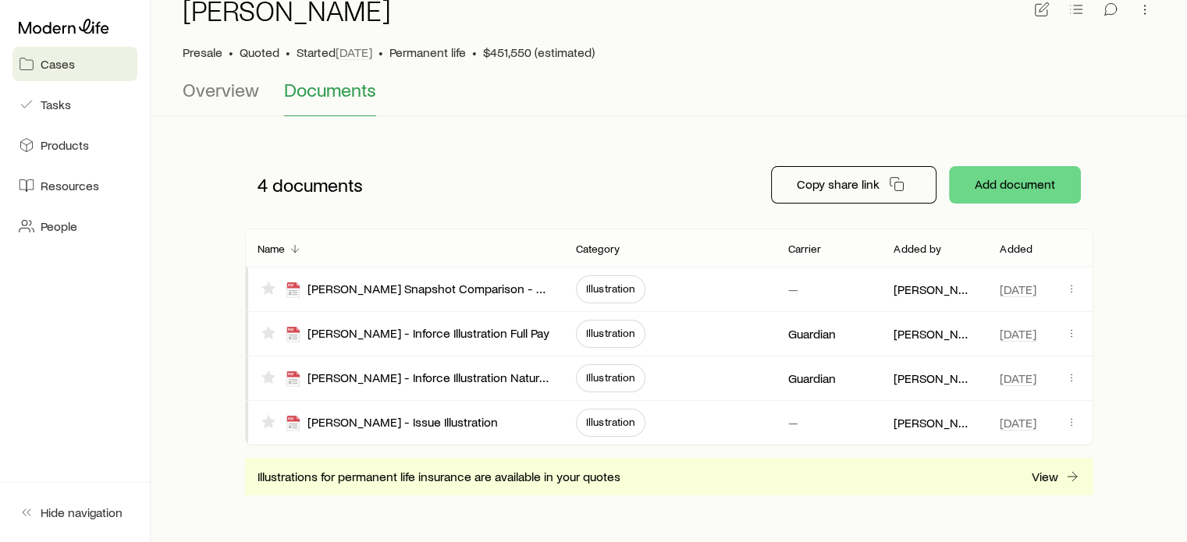
scroll to position [164, 0]
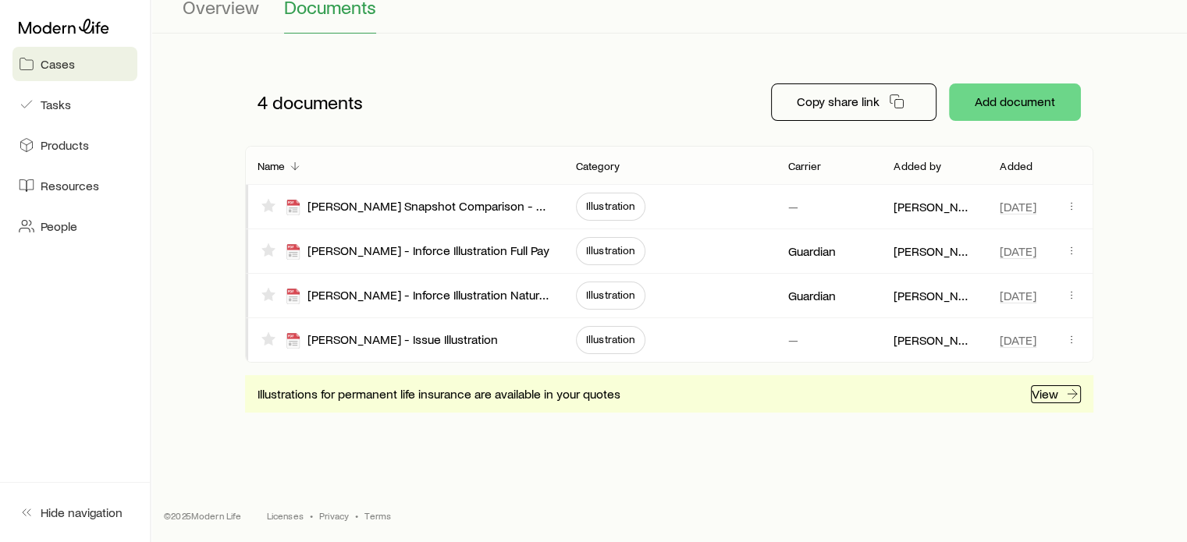
click at [1046, 395] on p "View" at bounding box center [1045, 394] width 27 height 16
